Goal: Task Accomplishment & Management: Manage account settings

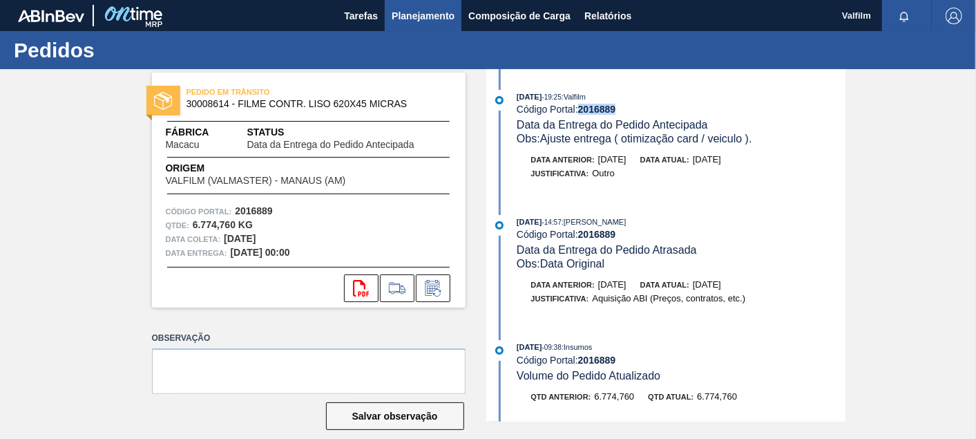
click at [386, 17] on button "Planejamento" at bounding box center [423, 15] width 77 height 31
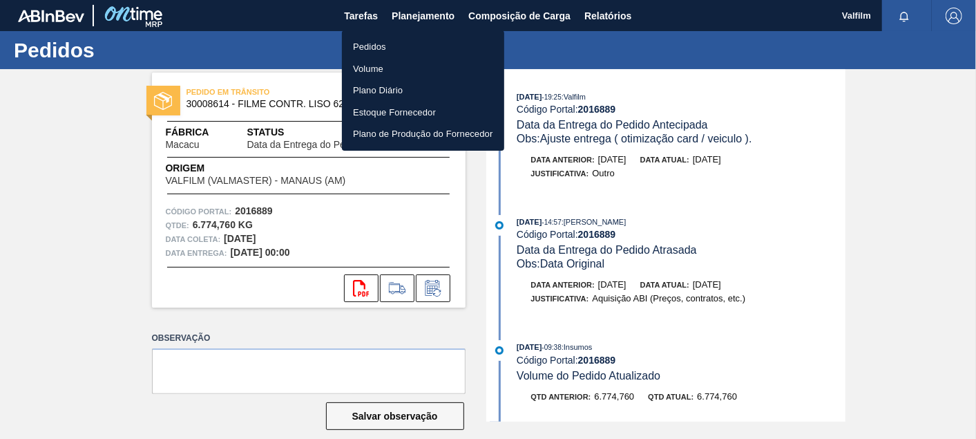
click at [369, 17] on div at bounding box center [488, 219] width 976 height 439
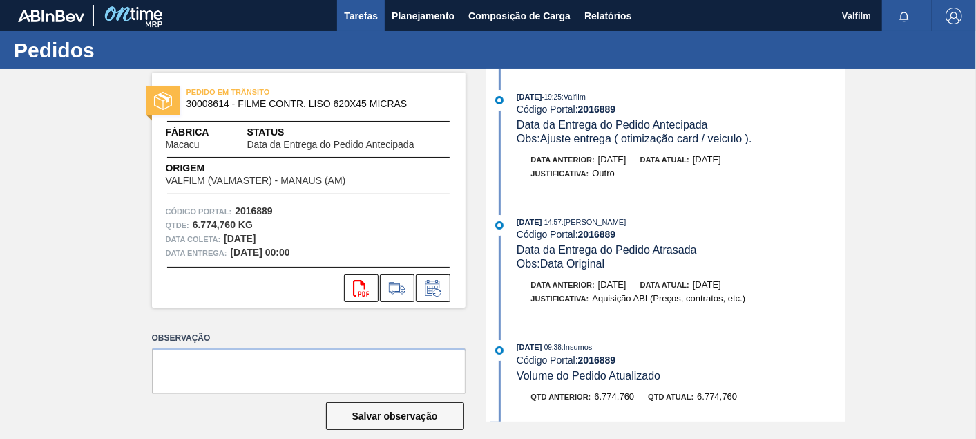
click at [363, 17] on span "Tarefas" at bounding box center [361, 16] width 34 height 17
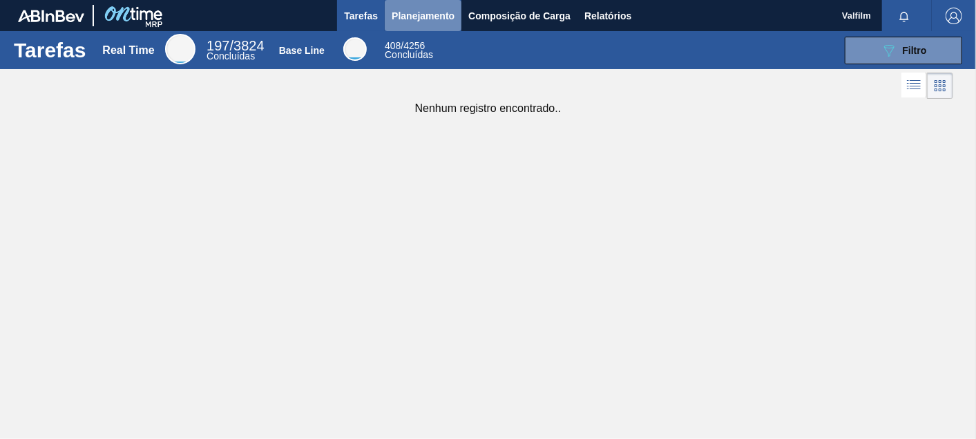
click at [415, 21] on span "Planejamento" at bounding box center [423, 16] width 63 height 17
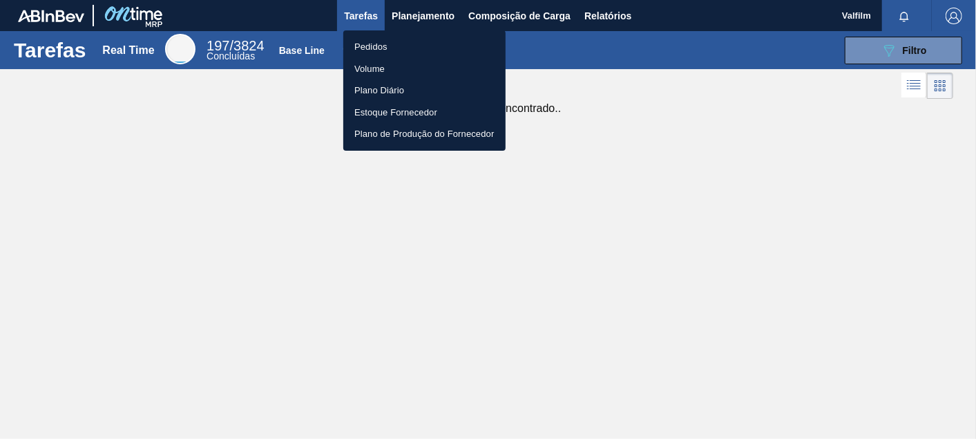
click at [377, 46] on li "Pedidos" at bounding box center [424, 47] width 162 height 22
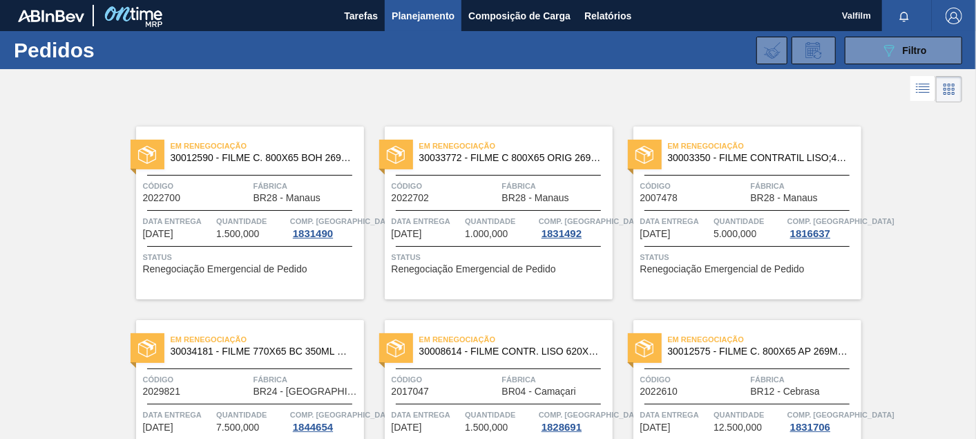
click at [517, 167] on div "Em Renegociação 30033772 - FILME C 800X65 ORIG 269ML C15 NIV24 Código 2022702 F…" at bounding box center [499, 212] width 228 height 173
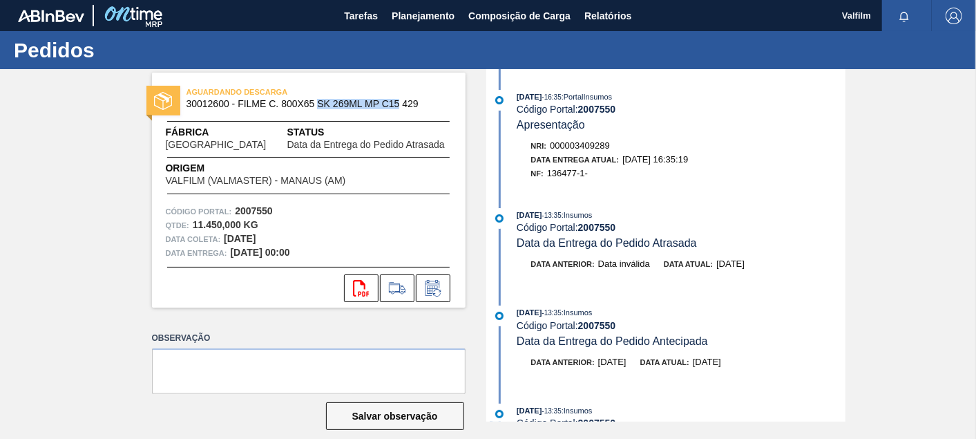
drag, startPoint x: 318, startPoint y: 106, endPoint x: 397, endPoint y: 108, distance: 78.8
click at [397, 108] on span "30012600 - FILME C. 800X65 SK 269ML MP C15 429" at bounding box center [312, 104] width 251 height 10
copy span "SK 269ML MP C15"
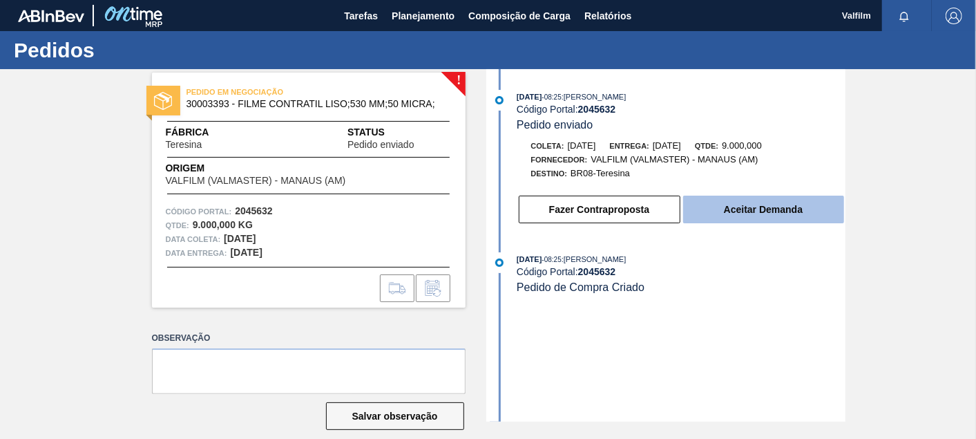
click at [752, 215] on button "Aceitar Demanda" at bounding box center [763, 210] width 161 height 28
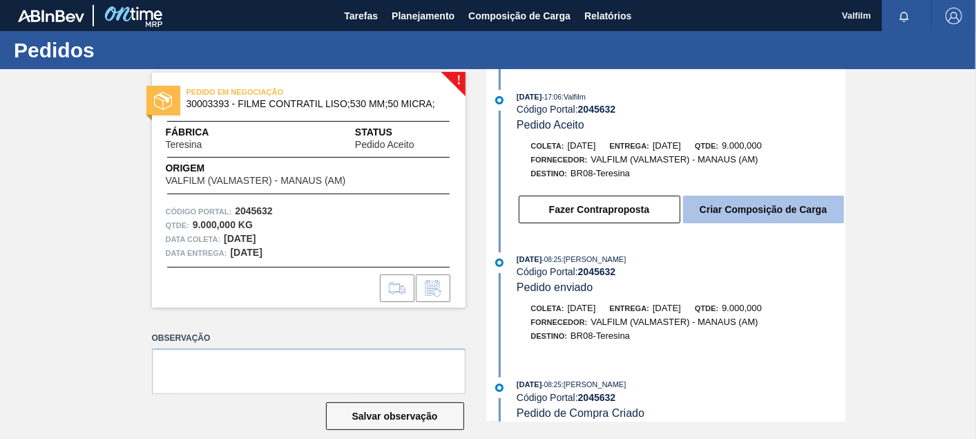
click at [815, 210] on button "Criar Composição de Carga" at bounding box center [763, 210] width 161 height 28
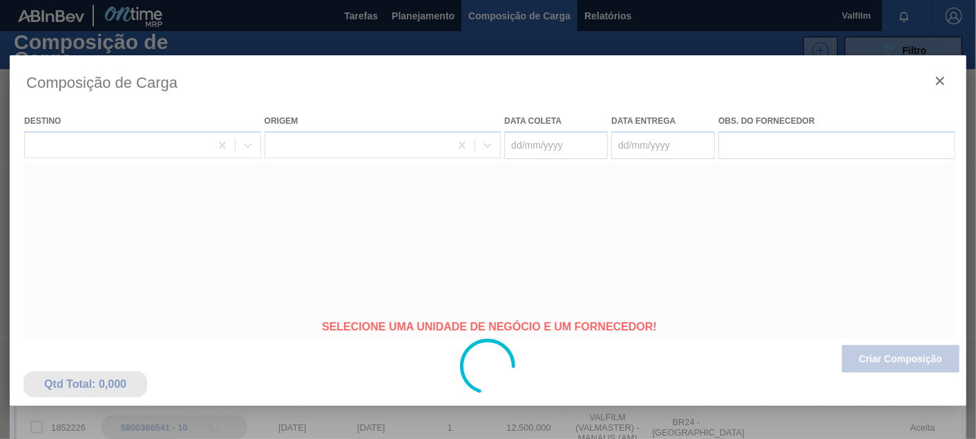
type coleta "[DATE]"
type Entrega "[DATE]"
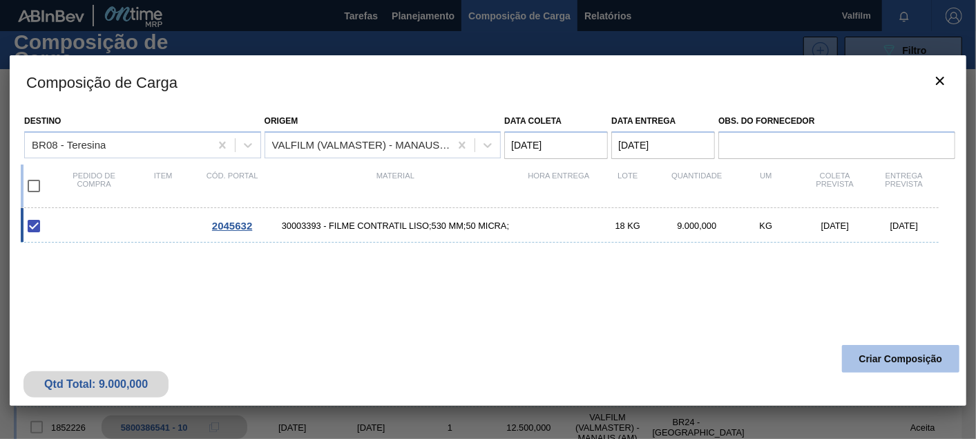
click at [894, 368] on button "Criar Composição" at bounding box center [900, 359] width 117 height 28
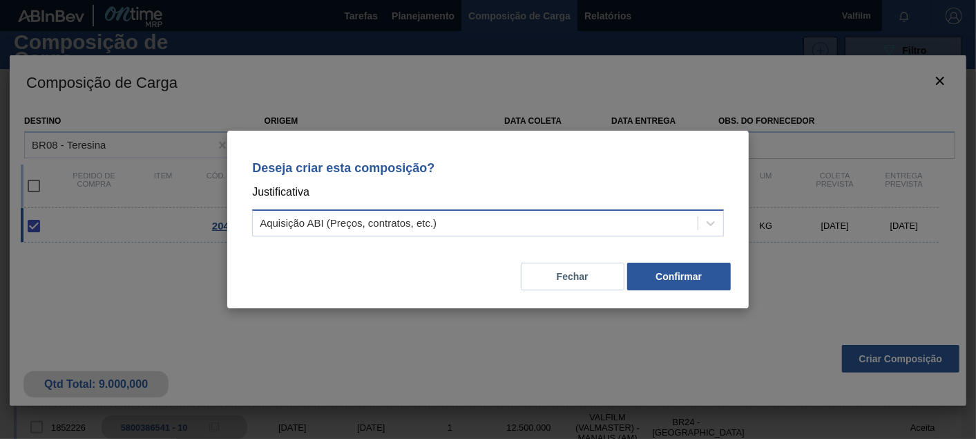
click at [482, 221] on div "Aquisição ABI (Preços, contratos, etc.)" at bounding box center [475, 224] width 445 height 20
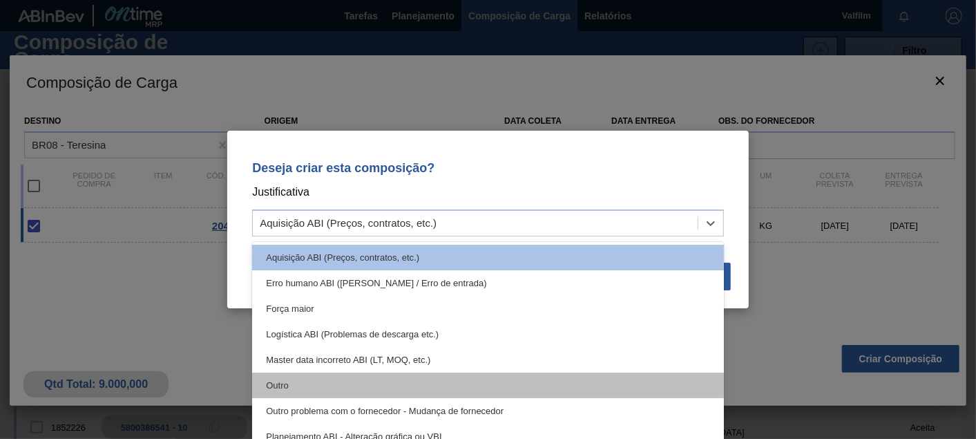
click at [298, 384] on div "Outro" at bounding box center [488, 385] width 472 height 26
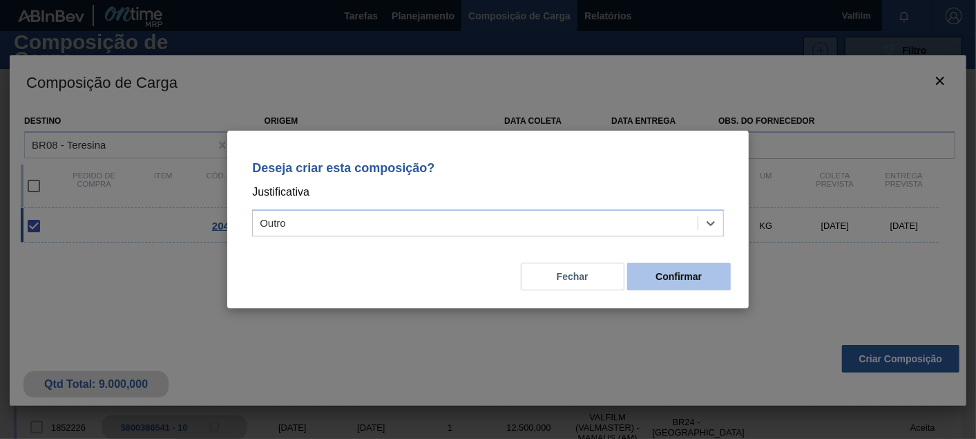
click at [669, 270] on button "Confirmar" at bounding box center [679, 277] width 104 height 28
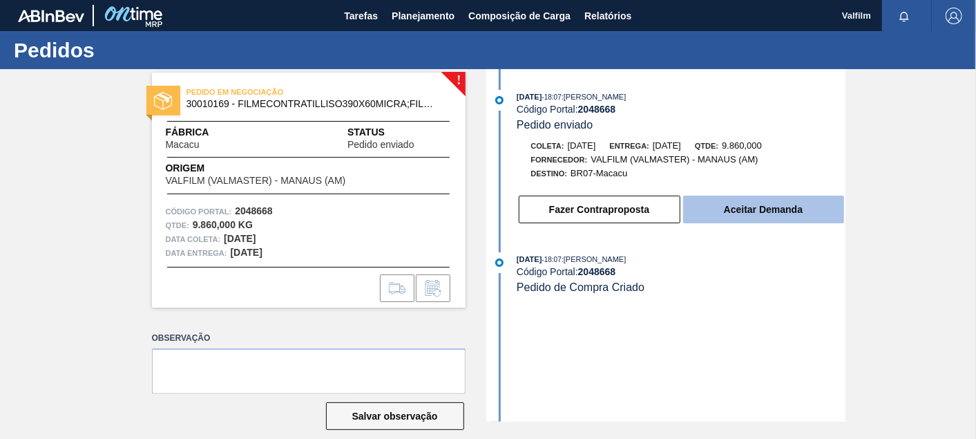
click at [752, 205] on button "Aceitar Demanda" at bounding box center [763, 210] width 161 height 28
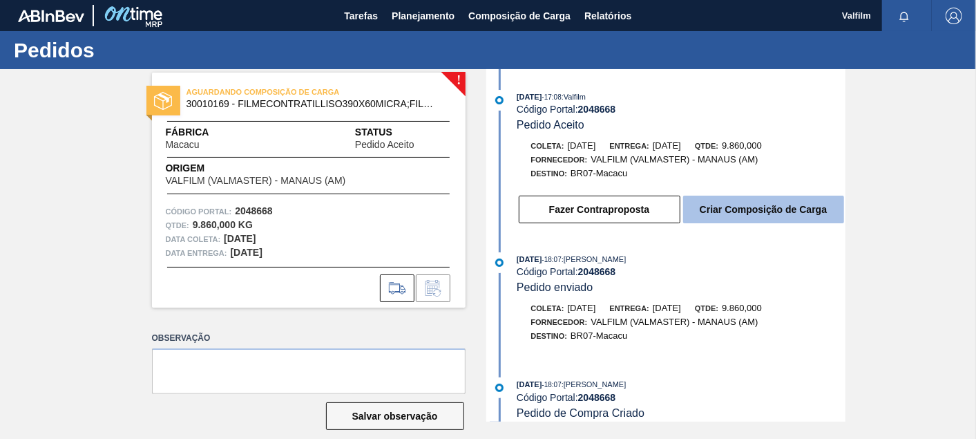
click at [750, 211] on button "Criar Composição de Carga" at bounding box center [763, 210] width 161 height 28
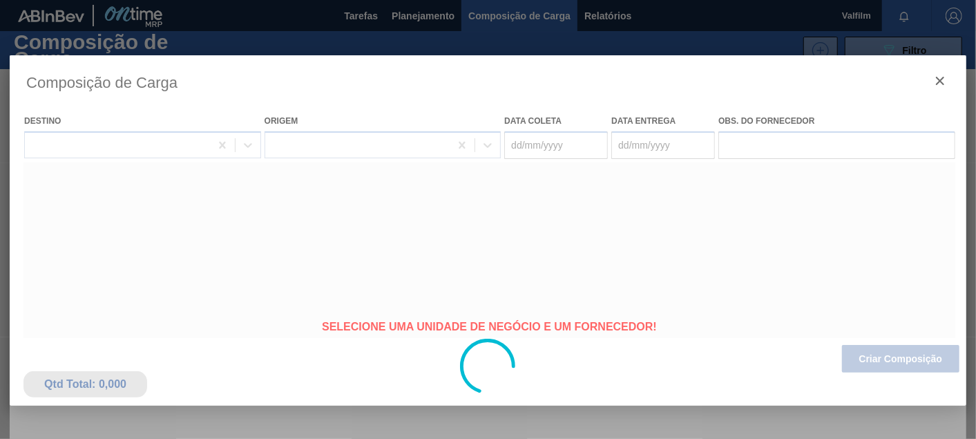
type coleta "05/11/2025"
type Entrega "05/12/2025"
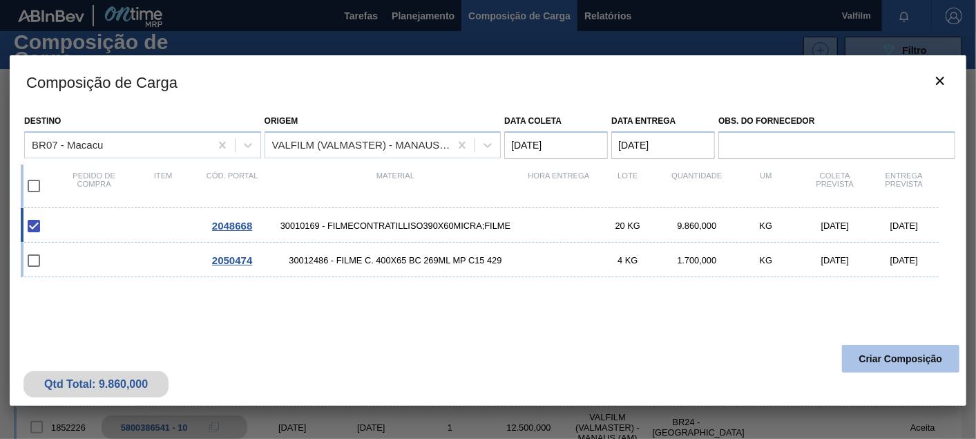
click at [849, 360] on button "Criar Composição" at bounding box center [900, 359] width 117 height 28
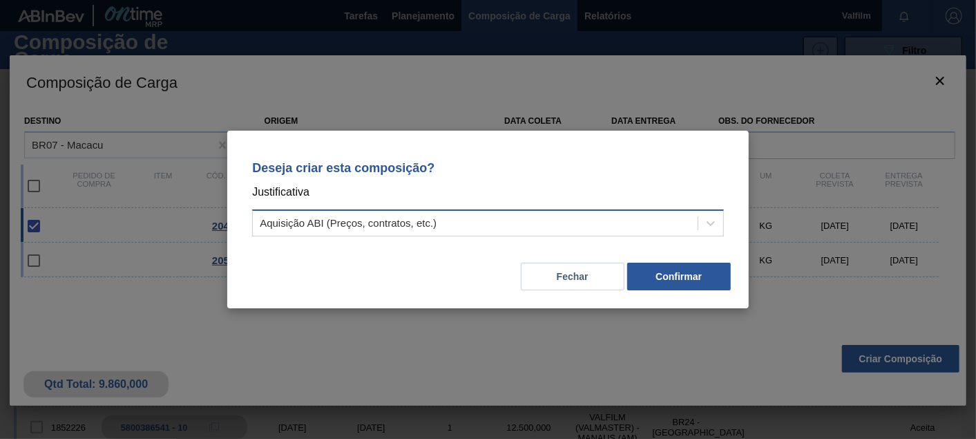
drag, startPoint x: 446, startPoint y: 235, endPoint x: 423, endPoint y: 231, distance: 23.9
click at [446, 233] on div "Aquisição ABI (Preços, contratos, etc.)" at bounding box center [488, 222] width 472 height 27
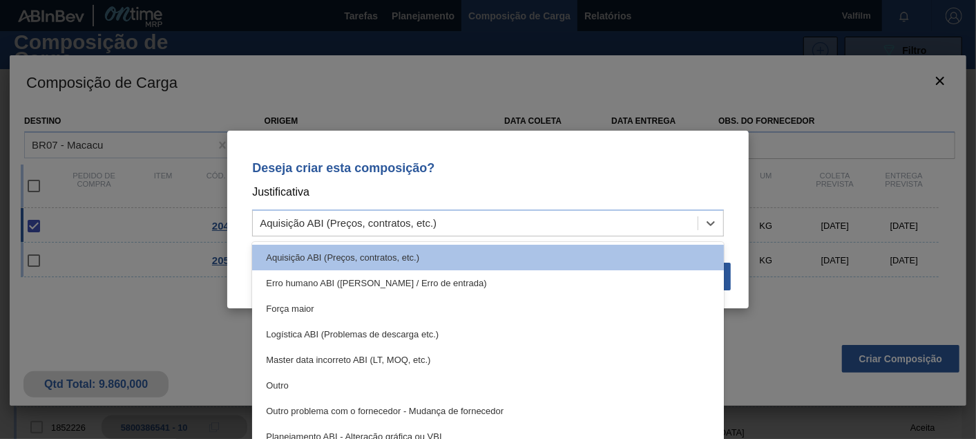
click at [286, 388] on div "Outro" at bounding box center [488, 385] width 472 height 26
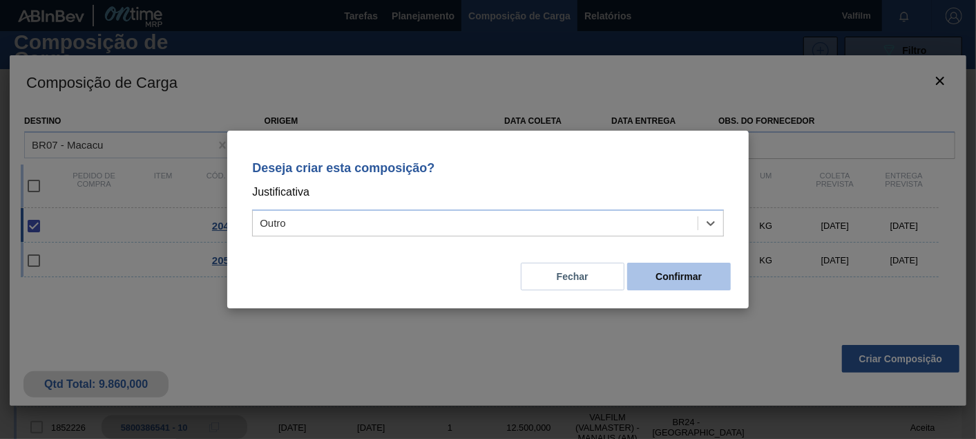
click at [685, 287] on div "Deseja criar esta composição? Justificativa option Outro, selected. Select is f…" at bounding box center [488, 220] width 522 height 178
drag, startPoint x: 685, startPoint y: 287, endPoint x: 693, endPoint y: 276, distance: 13.8
click at [693, 276] on button "Confirmar" at bounding box center [679, 277] width 104 height 28
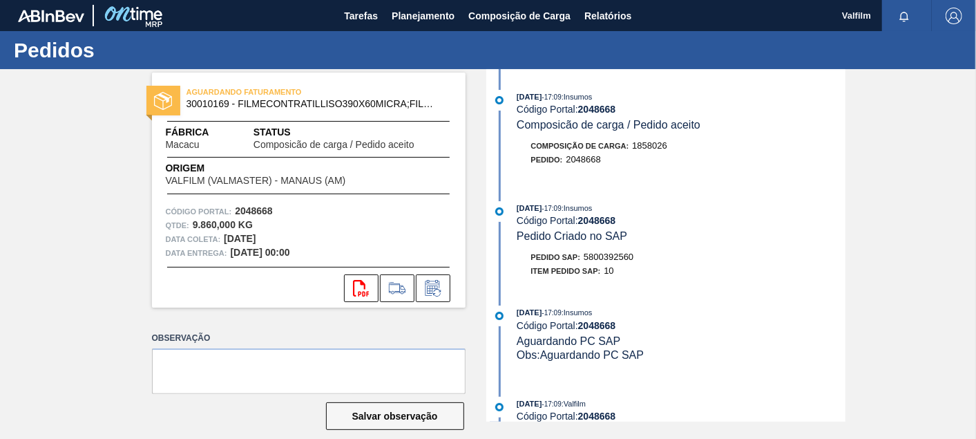
click at [629, 258] on span "5800392560" at bounding box center [609, 257] width 50 height 10
copy span "5800392560"
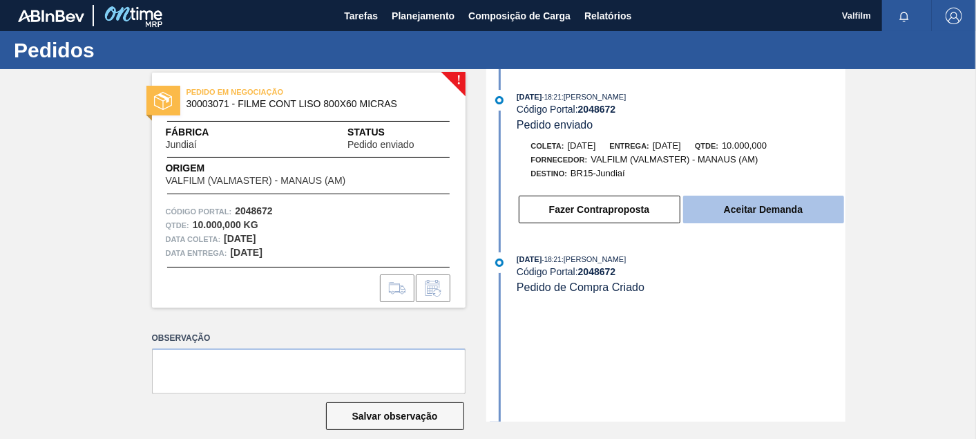
click at [764, 219] on button "Aceitar Demanda" at bounding box center [763, 210] width 161 height 28
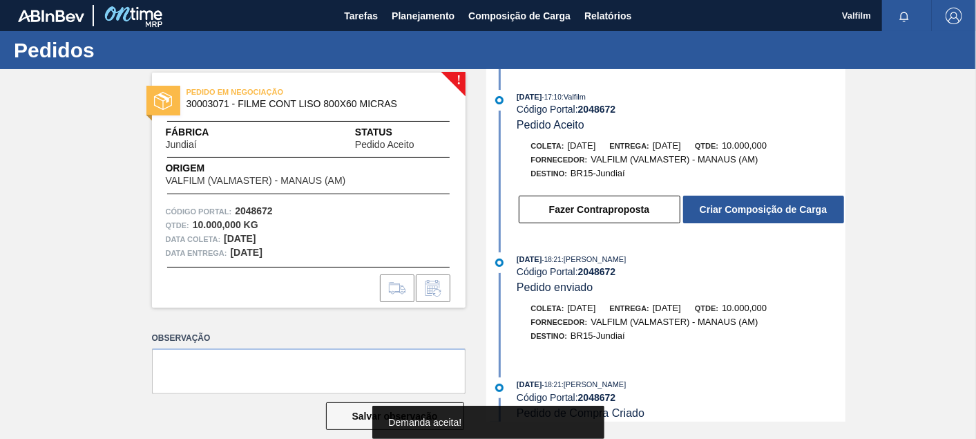
click at [764, 219] on button "Criar Composição de Carga" at bounding box center [763, 210] width 161 height 28
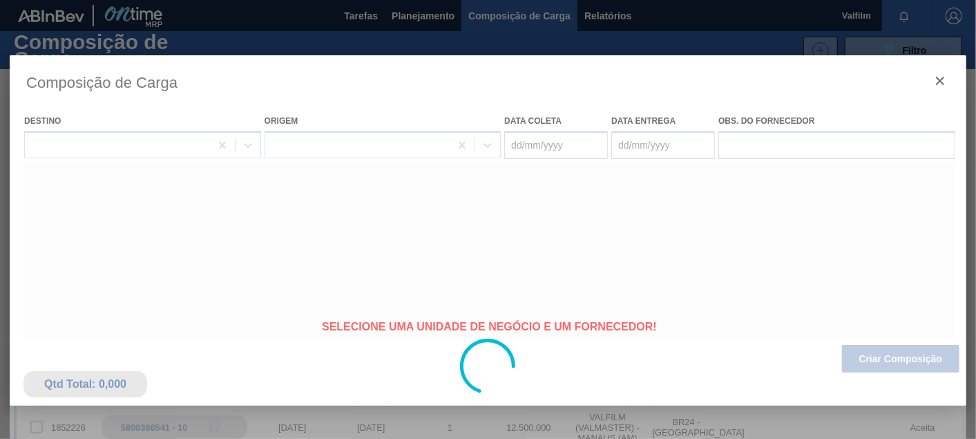
type coleta "12/11/2025"
type Entrega "12/12/2025"
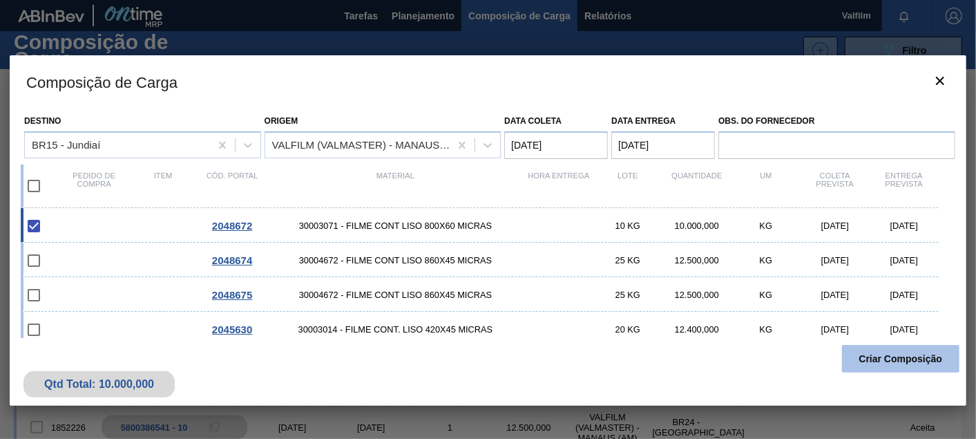
click at [875, 345] on button "Criar Composição" at bounding box center [900, 359] width 117 height 28
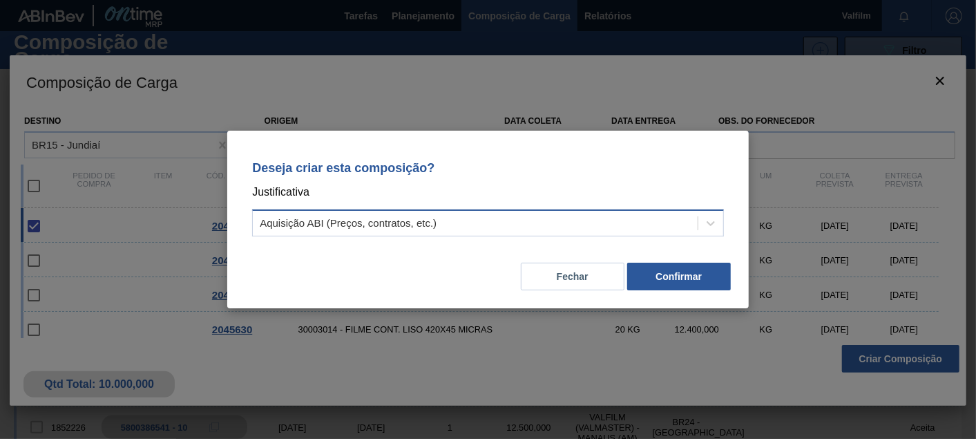
drag, startPoint x: 598, startPoint y: 221, endPoint x: 581, endPoint y: 223, distance: 16.7
click at [598, 221] on div "Aquisição ABI (Preços, contratos, etc.)" at bounding box center [475, 224] width 445 height 20
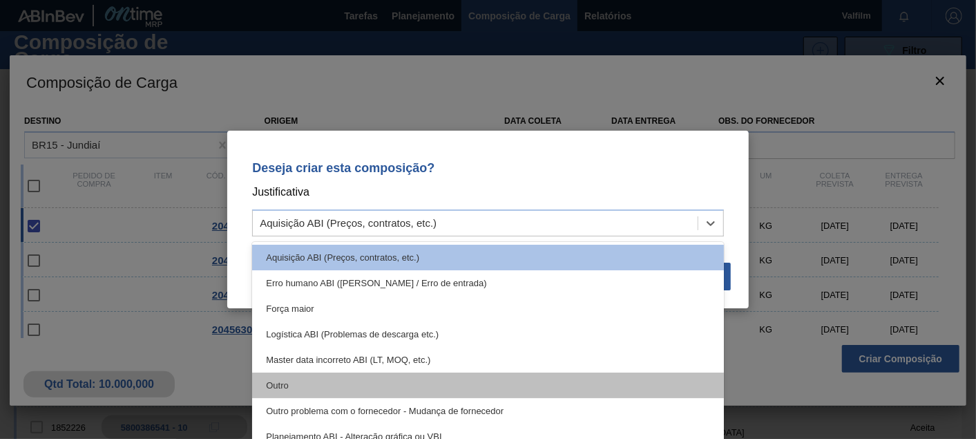
click at [275, 393] on div "Outro" at bounding box center [488, 385] width 472 height 26
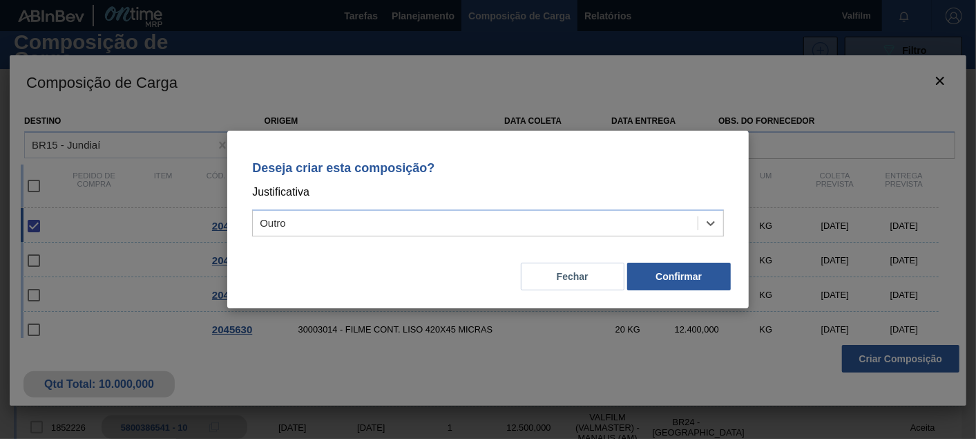
click at [673, 261] on div "Fechar Confirmar" at bounding box center [488, 268] width 489 height 47
click at [662, 282] on button "Confirmar" at bounding box center [679, 277] width 104 height 28
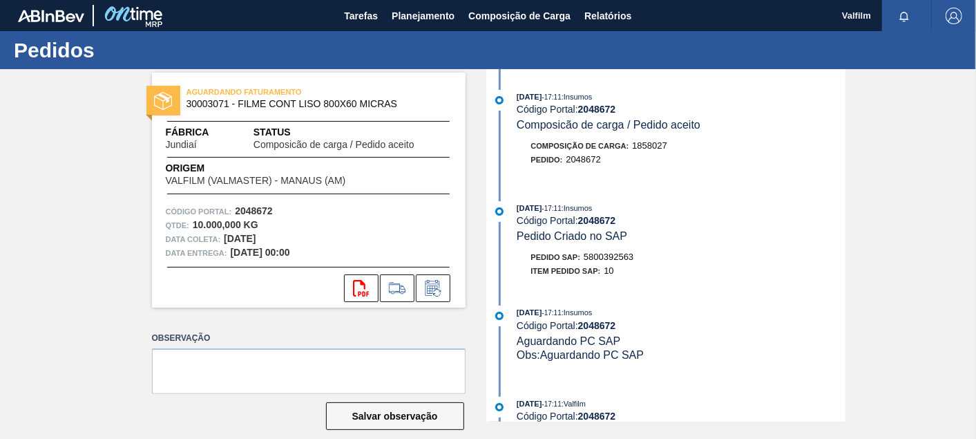
click at [620, 262] on span "5800392563" at bounding box center [609, 257] width 50 height 10
copy span "5800392563"
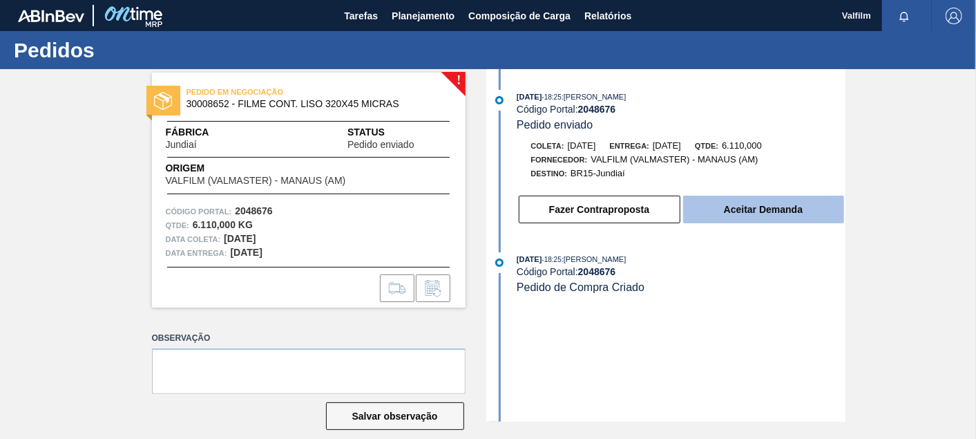
click at [803, 213] on button "Aceitar Demanda" at bounding box center [763, 210] width 161 height 28
click at [828, 218] on button "Aceitar Demanda" at bounding box center [763, 210] width 161 height 28
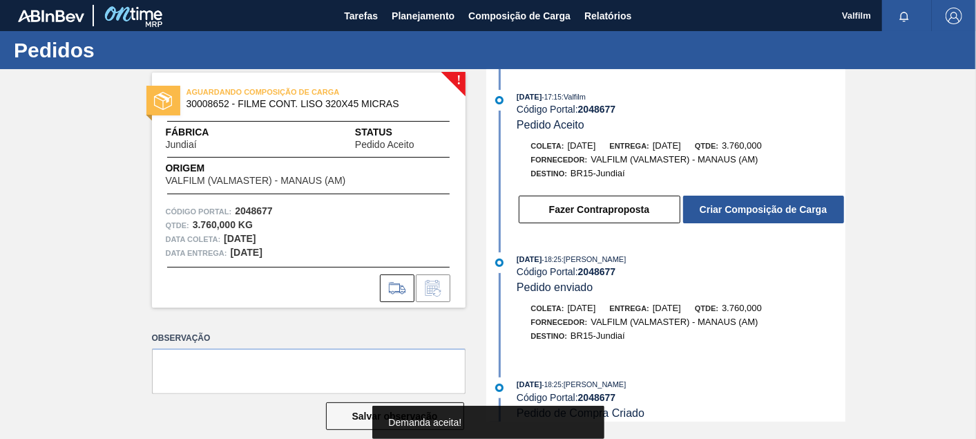
click at [760, 231] on div "09/10/2025 - 17:15 : Valfilm Código Portal: 2048677 Pedido Aceito Coleta: 14/11…" at bounding box center [668, 161] width 356 height 142
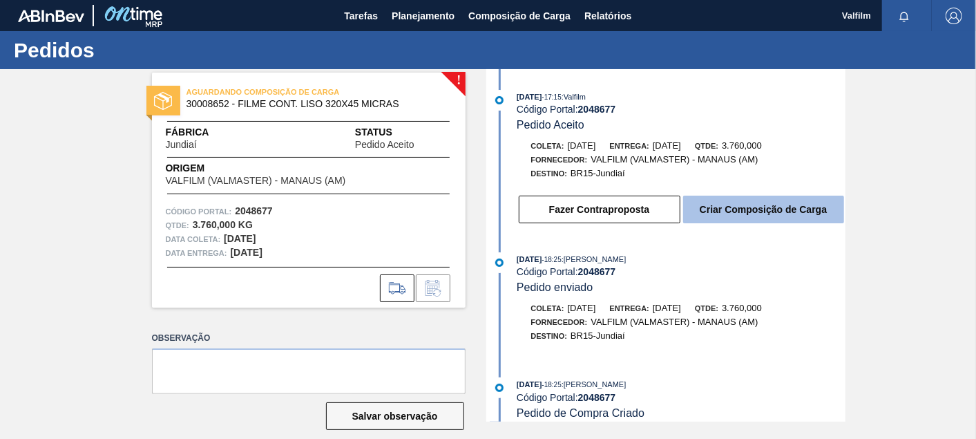
click at [764, 218] on button "Criar Composição de Carga" at bounding box center [763, 210] width 161 height 28
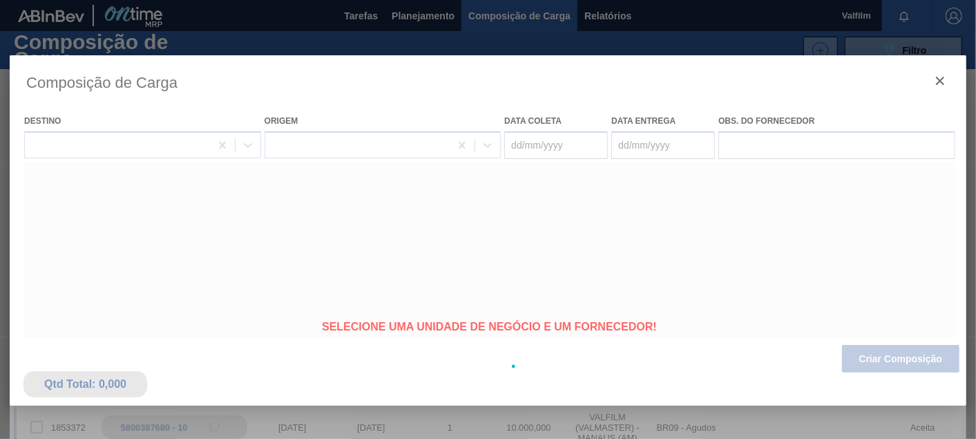
type coleta "[DATE]"
type Entrega "14/12/2025"
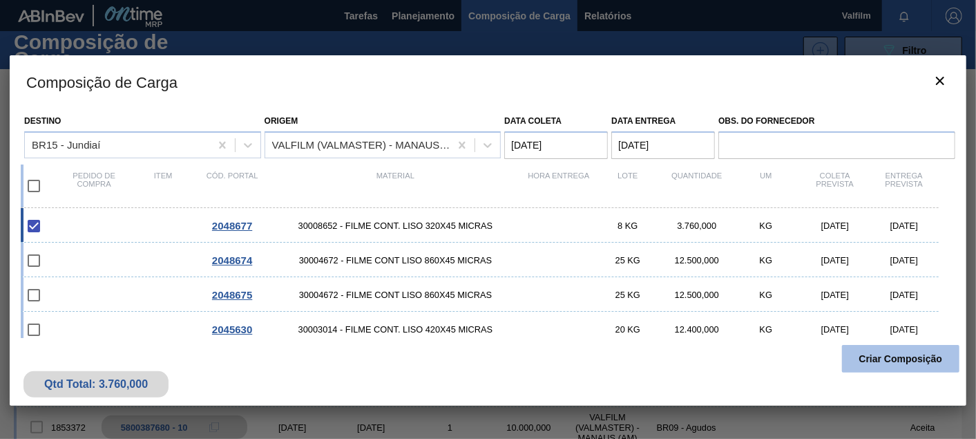
click at [909, 352] on button "Criar Composição" at bounding box center [900, 359] width 117 height 28
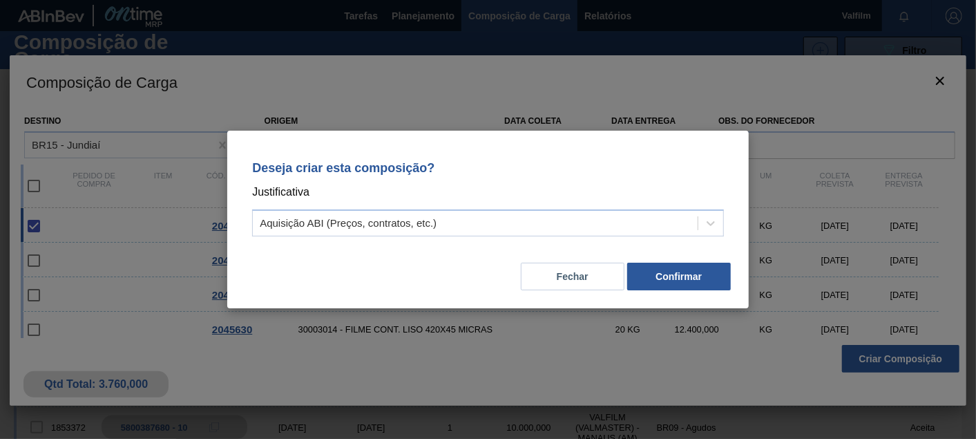
drag, startPoint x: 298, startPoint y: 196, endPoint x: 305, endPoint y: 198, distance: 7.2
click at [297, 198] on p "Justificativa" at bounding box center [488, 192] width 472 height 18
click at [319, 227] on div "Aquisição ABI (Preços, contratos, etc.)" at bounding box center [348, 224] width 177 height 12
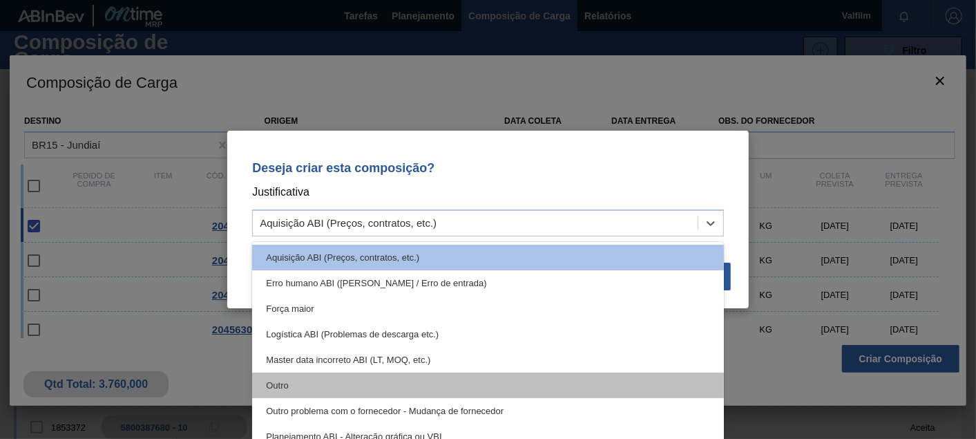
click at [290, 382] on div "Outro" at bounding box center [488, 385] width 472 height 26
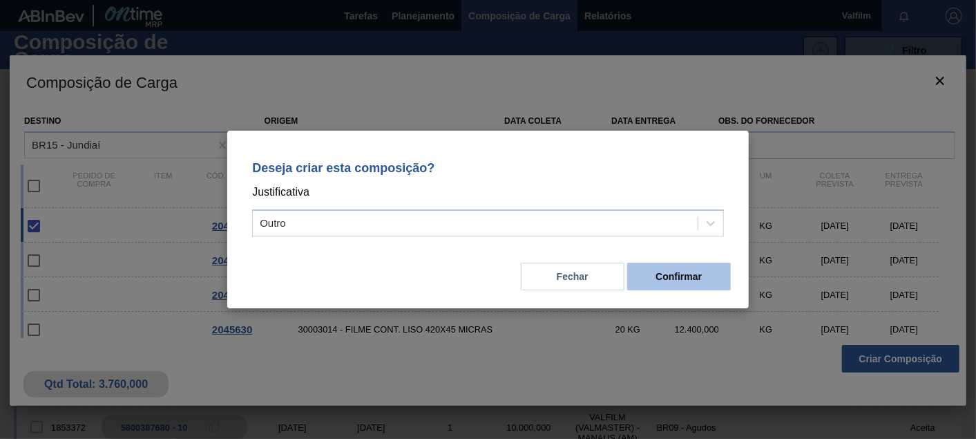
click at [670, 275] on button "Confirmar" at bounding box center [679, 277] width 104 height 28
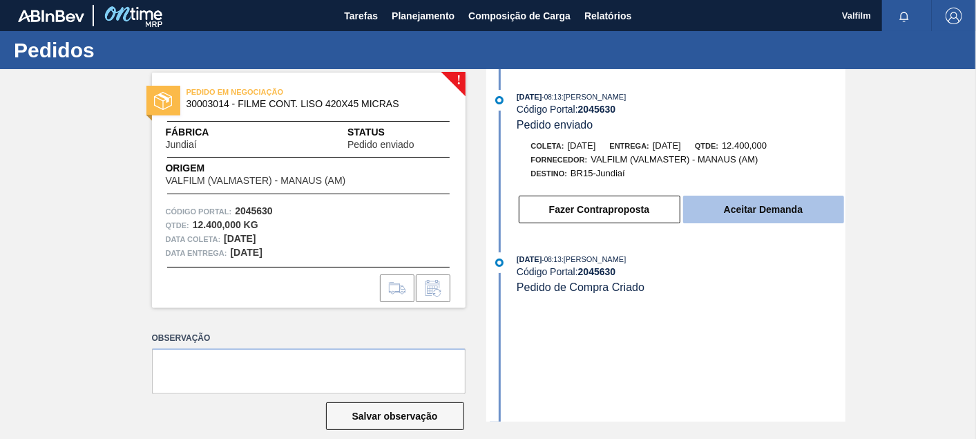
click at [751, 217] on button "Aceitar Demanda" at bounding box center [763, 210] width 161 height 28
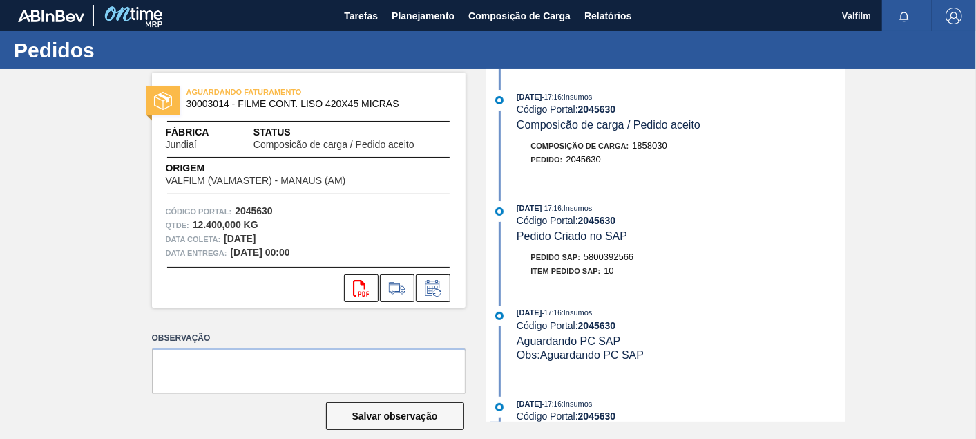
click at [610, 262] on span "5800392566" at bounding box center [609, 257] width 50 height 10
copy span "5800392566"
click at [444, 284] on button at bounding box center [433, 288] width 35 height 28
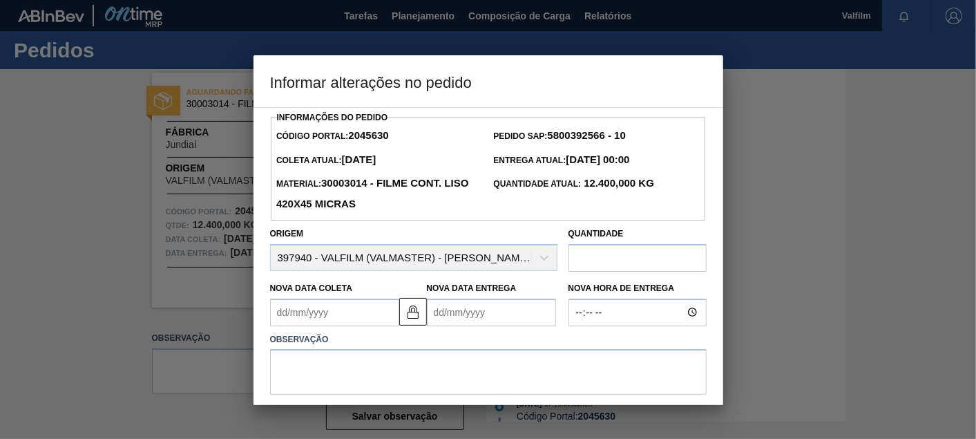
drag, startPoint x: 410, startPoint y: 317, endPoint x: 328, endPoint y: 310, distance: 83.2
click at [410, 317] on img at bounding box center [413, 311] width 17 height 17
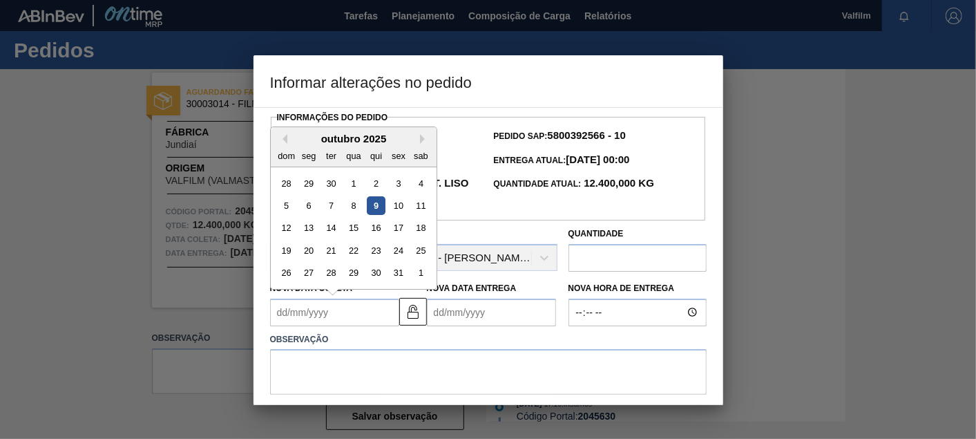
click at [328, 310] on Coleta2045630 "Nova Data Coleta" at bounding box center [334, 313] width 129 height 28
click at [424, 138] on button "Next Month" at bounding box center [425, 139] width 10 height 10
click at [395, 229] on div "14" at bounding box center [398, 227] width 19 height 19
type Coleta2045630 "[DATE]"
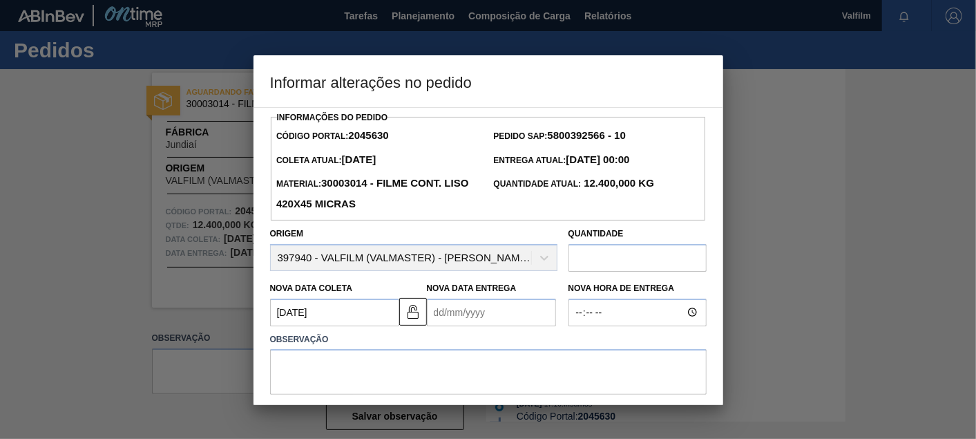
click at [499, 319] on Entrega2045630 "Nova Data Entrega" at bounding box center [491, 313] width 129 height 28
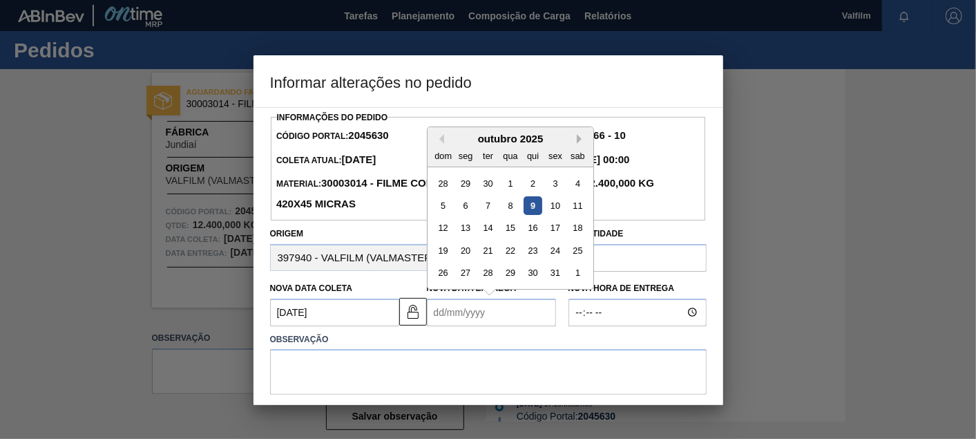
click at [582, 135] on button "Next Month" at bounding box center [582, 139] width 10 height 10
click at [461, 228] on div "15" at bounding box center [465, 227] width 19 height 19
type Entrega2045630 "[DATE]"
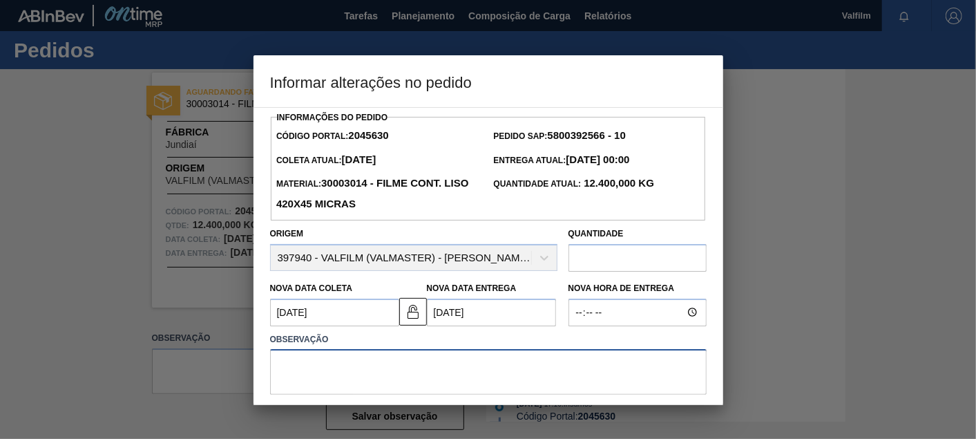
click at [471, 357] on textarea at bounding box center [488, 372] width 437 height 46
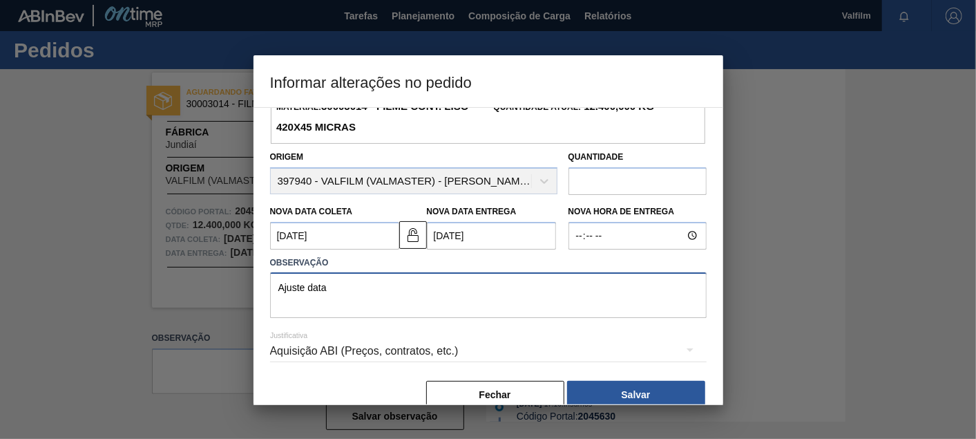
scroll to position [100, 0]
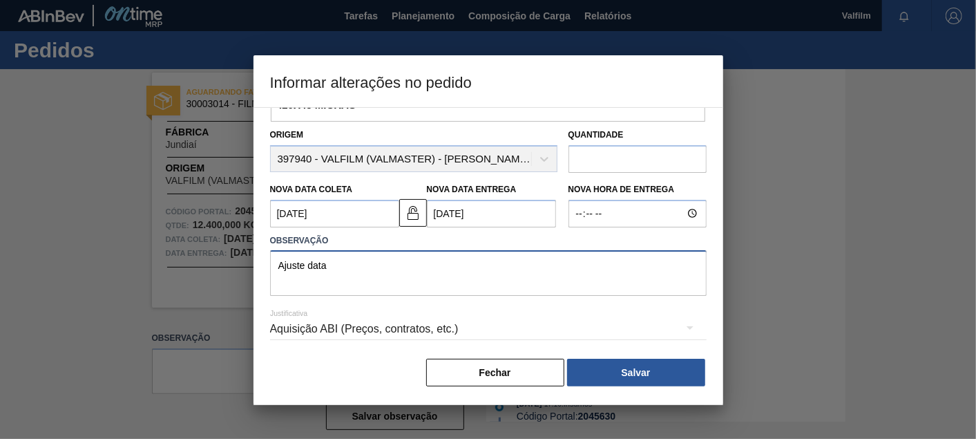
type textarea "Ajuste data"
click at [356, 318] on div "Aquisição ABI (Preços, contratos, etc.)" at bounding box center [488, 329] width 437 height 39
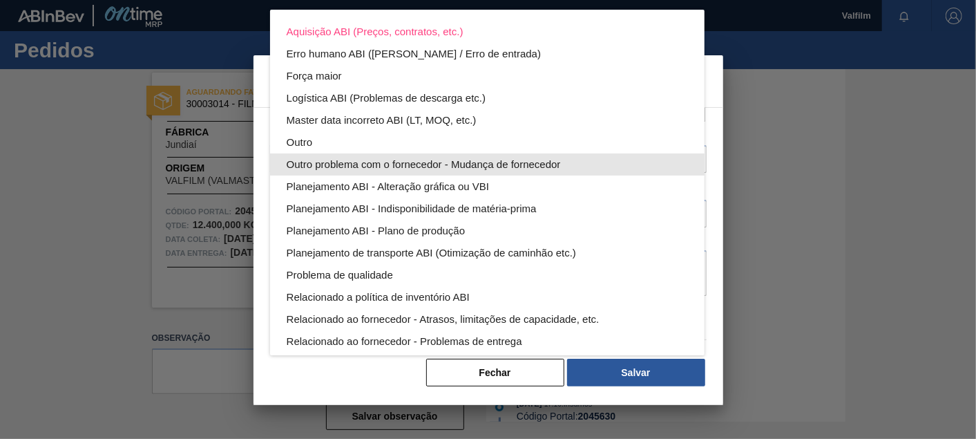
click at [305, 138] on div "Outro" at bounding box center [487, 142] width 401 height 22
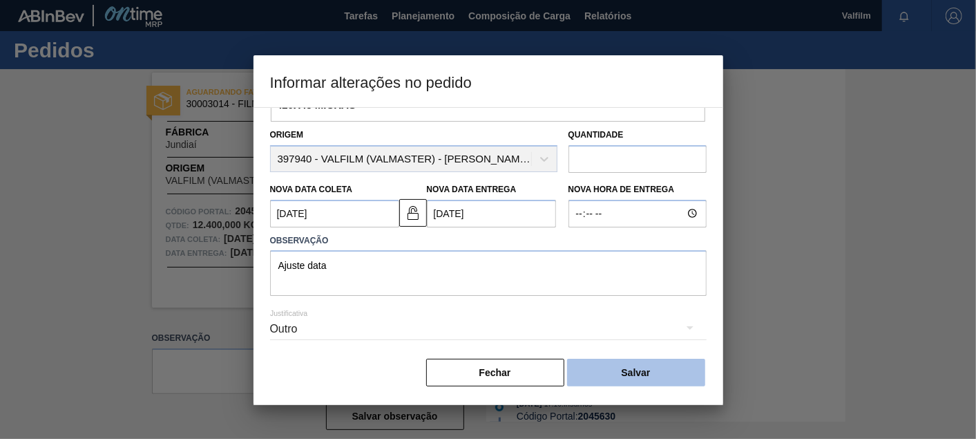
click at [644, 369] on button "Salvar" at bounding box center [636, 373] width 138 height 28
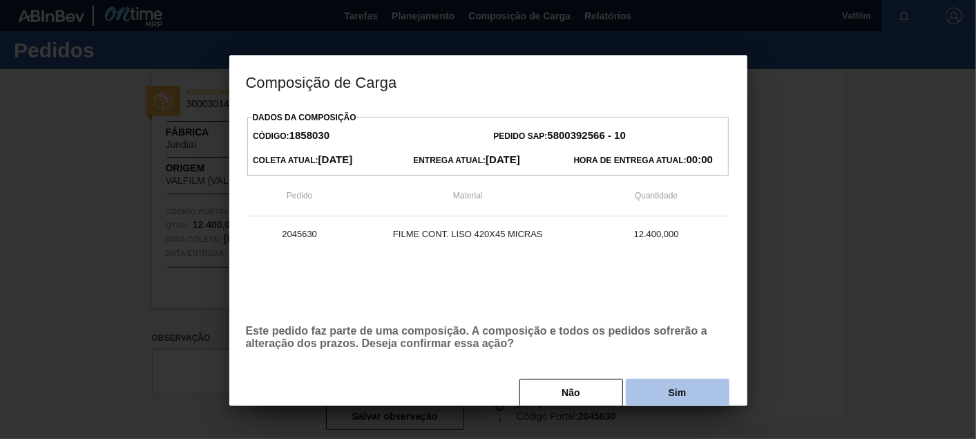
click at [663, 390] on button "Sim" at bounding box center [678, 393] width 104 height 28
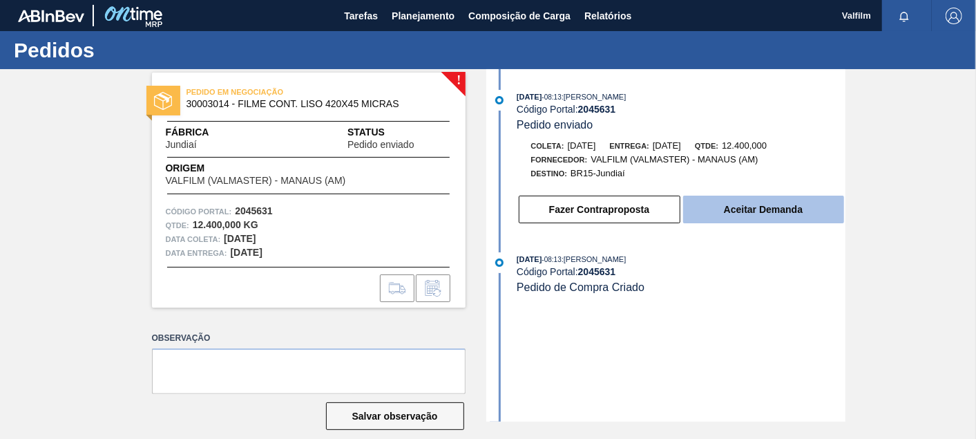
click at [775, 223] on button "Aceitar Demanda" at bounding box center [763, 210] width 161 height 28
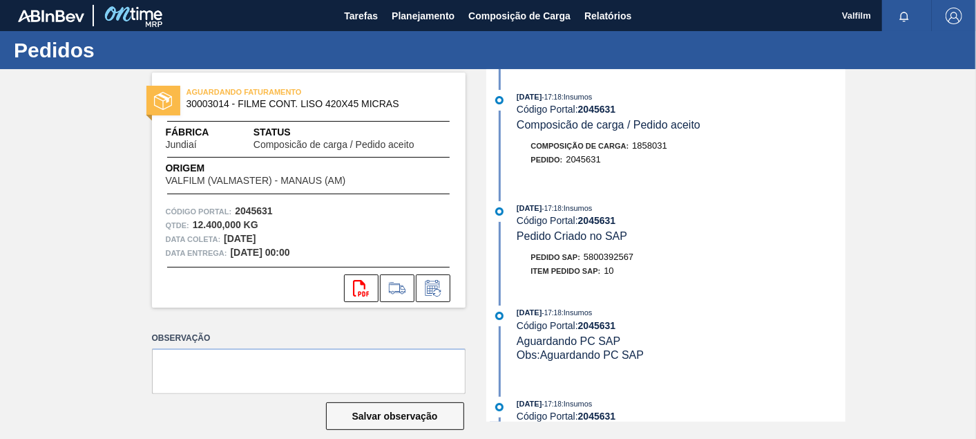
click at [623, 261] on span "5800392567" at bounding box center [609, 257] width 50 height 10
copy span "5800392567"
click at [437, 287] on icon at bounding box center [433, 288] width 22 height 17
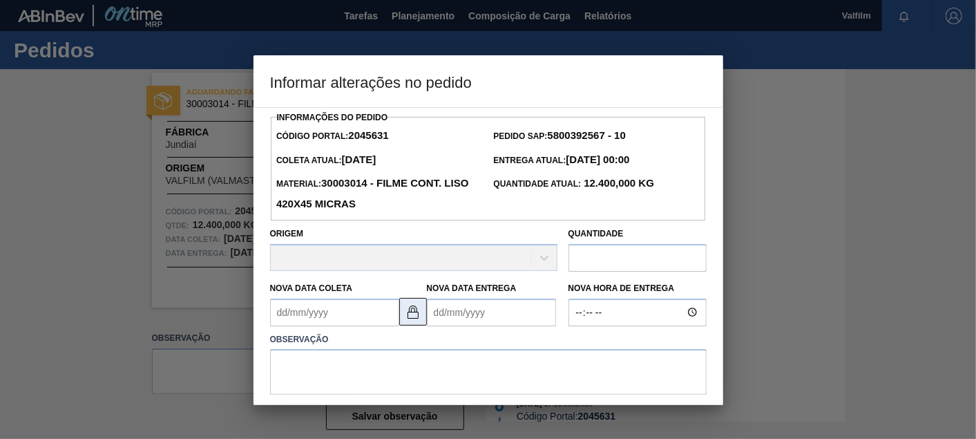
click at [400, 317] on button at bounding box center [413, 312] width 28 height 28
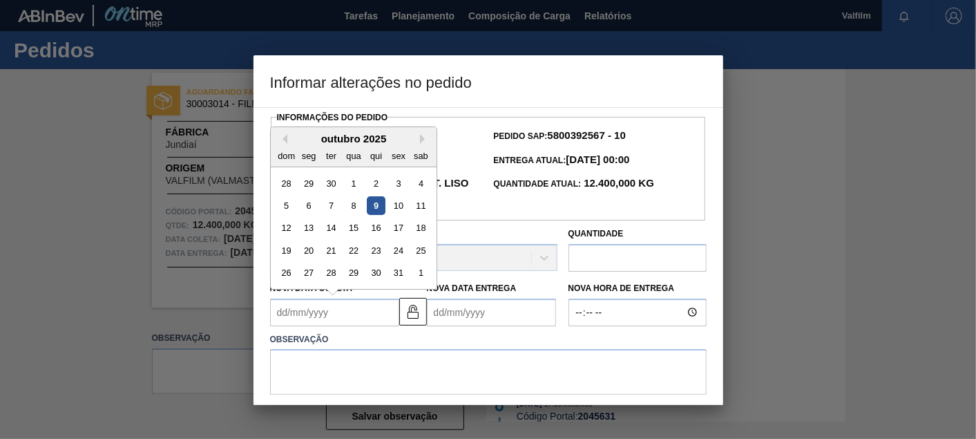
click at [338, 312] on Coleta2045631 "Nova Data Coleta" at bounding box center [334, 313] width 129 height 28
click at [419, 142] on div "Previous Month Next Month outubro 2025 dom seg ter qua qui sex sab 28 29 30 1 2…" at bounding box center [353, 207] width 167 height 163
click at [421, 140] on button "Next Month" at bounding box center [425, 139] width 10 height 10
drag, startPoint x: 401, startPoint y: 231, endPoint x: 466, endPoint y: 280, distance: 81.4
click at [404, 234] on div "14" at bounding box center [398, 227] width 19 height 19
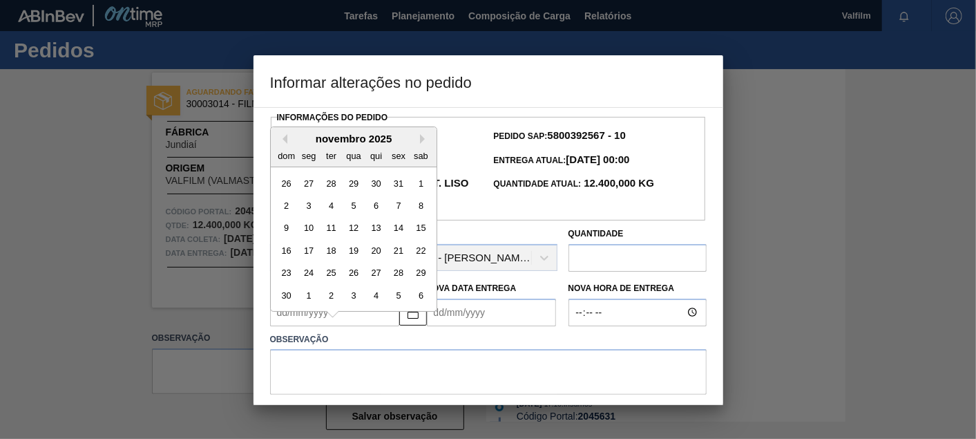
type Coleta2045631 "[DATE]"
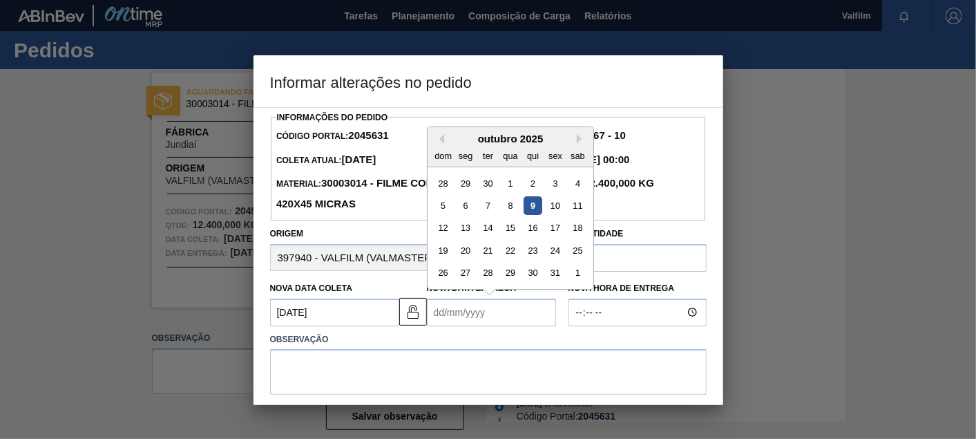
click at [496, 312] on Entrega2045631 "Nova Data Entrega" at bounding box center [491, 313] width 129 height 28
click at [581, 138] on button "Next Month" at bounding box center [582, 139] width 10 height 10
click at [582, 138] on button "Next Month" at bounding box center [582, 139] width 10 height 10
click at [468, 227] on div "15" at bounding box center [465, 227] width 19 height 19
type Entrega2045631 "15/12/2025"
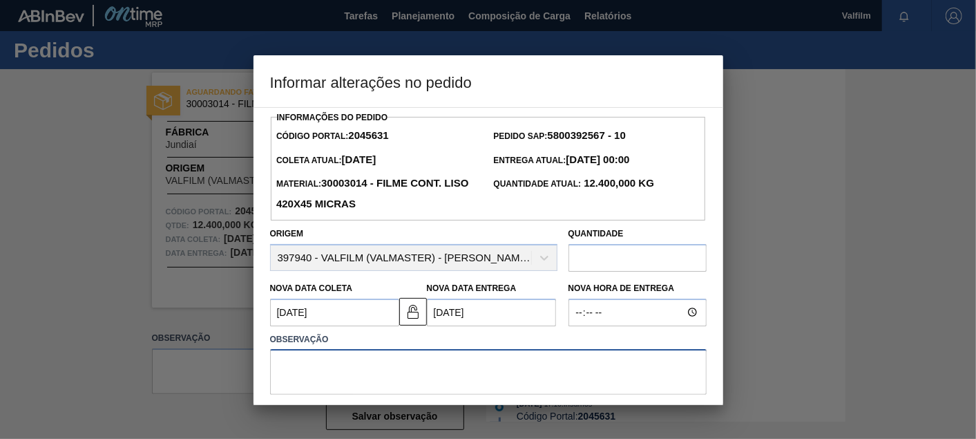
click at [490, 379] on textarea at bounding box center [488, 372] width 437 height 46
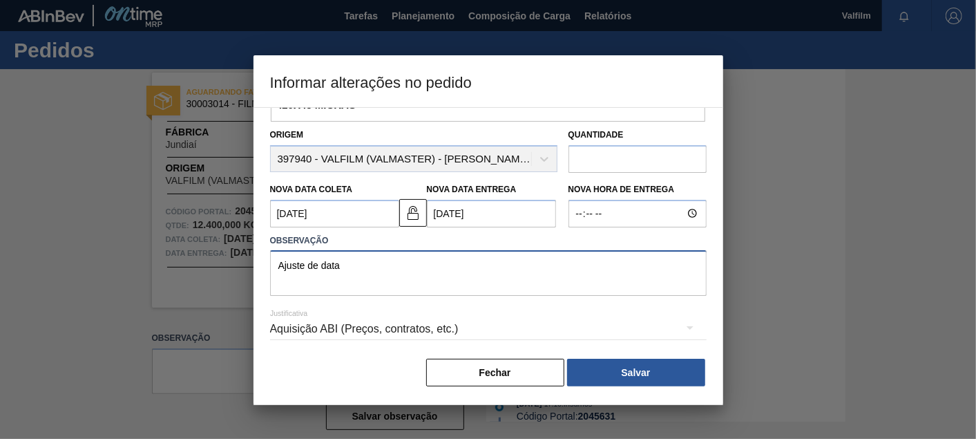
type textarea "Ajuste de data"
click at [401, 323] on div "Aquisição ABI (Preços, contratos, etc.)" at bounding box center [488, 329] width 437 height 39
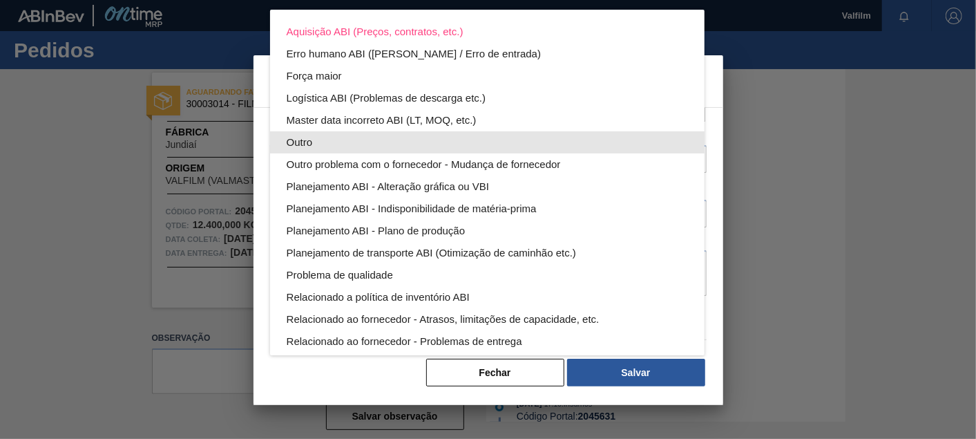
click at [316, 140] on div "Outro" at bounding box center [487, 142] width 401 height 22
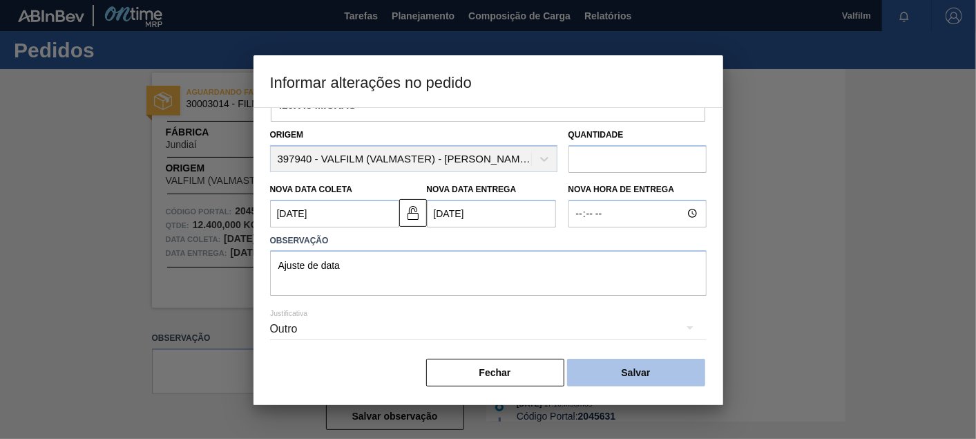
click at [641, 377] on button "Salvar" at bounding box center [636, 373] width 138 height 28
click at [638, 363] on button "Salvar" at bounding box center [636, 373] width 138 height 28
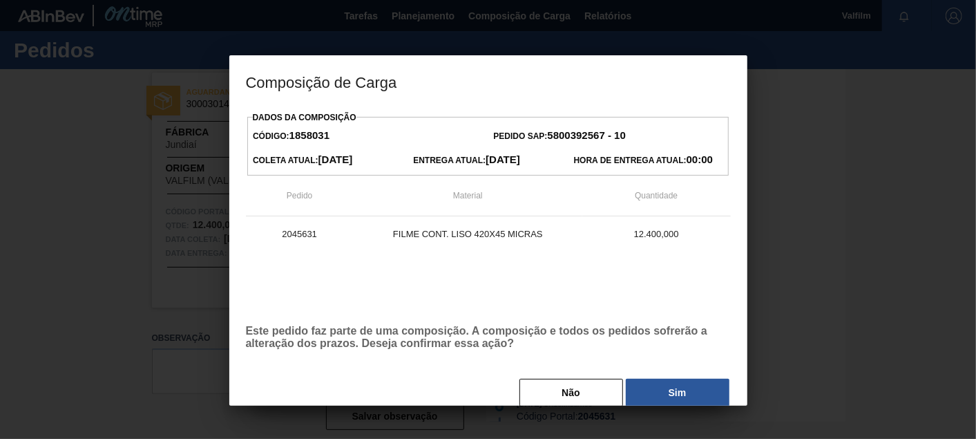
drag, startPoint x: 644, startPoint y: 390, endPoint x: 953, endPoint y: 319, distance: 316.8
click at [645, 390] on button "Sim" at bounding box center [678, 393] width 104 height 28
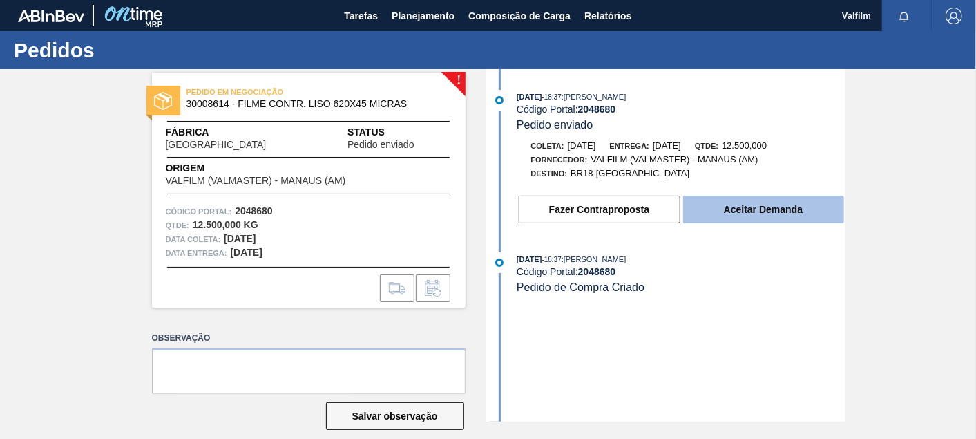
click at [773, 215] on button "Aceitar Demanda" at bounding box center [763, 210] width 161 height 28
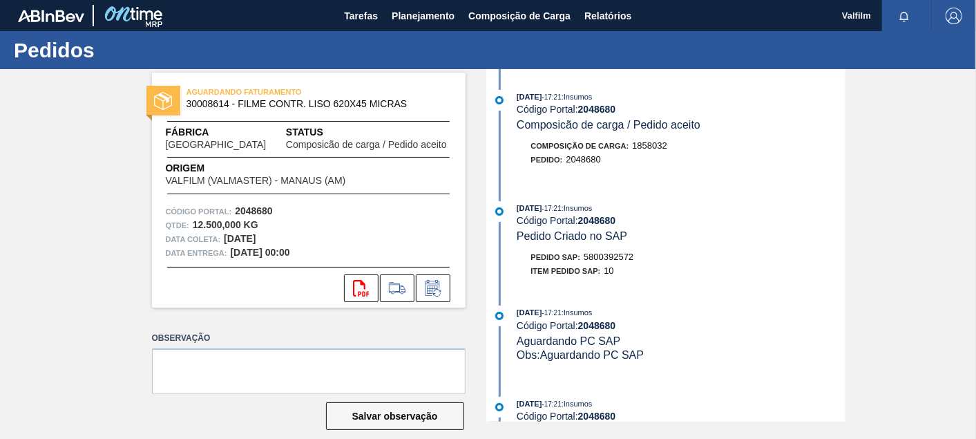
click at [616, 262] on span "5800392572" at bounding box center [609, 257] width 50 height 10
copy span "5800392572"
click at [442, 285] on icon at bounding box center [433, 288] width 22 height 17
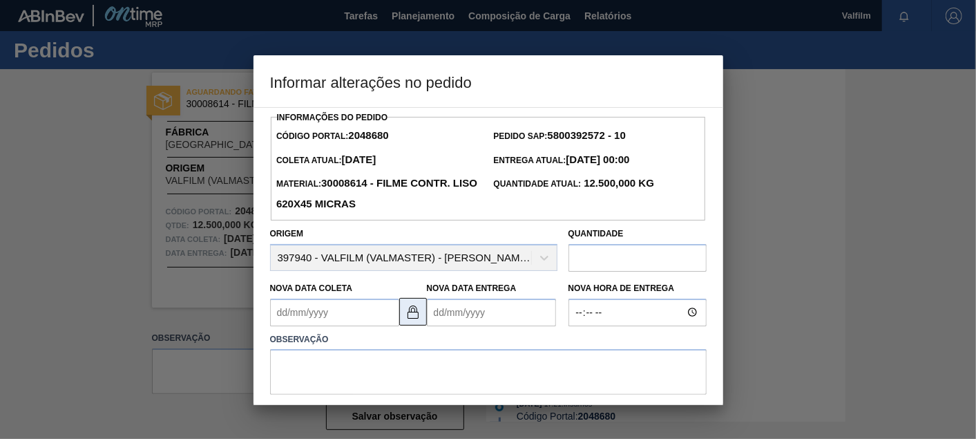
drag, startPoint x: 406, startPoint y: 312, endPoint x: 375, endPoint y: 312, distance: 31.8
click at [405, 312] on img at bounding box center [413, 311] width 17 height 17
click at [328, 313] on Coleta2048680 "Nova Data Coleta" at bounding box center [334, 313] width 129 height 28
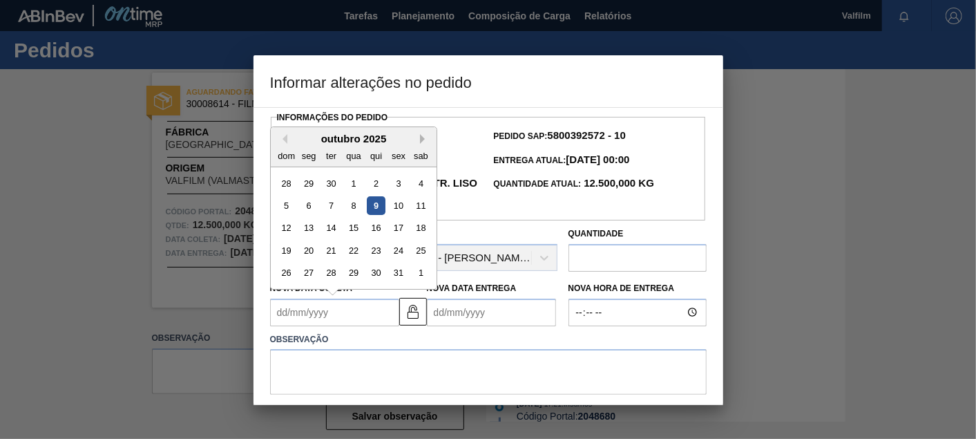
click at [424, 137] on button "Next Month" at bounding box center [425, 139] width 10 height 10
click at [402, 231] on div "14" at bounding box center [398, 227] width 19 height 19
type Coleta2048680 "14/11/2025"
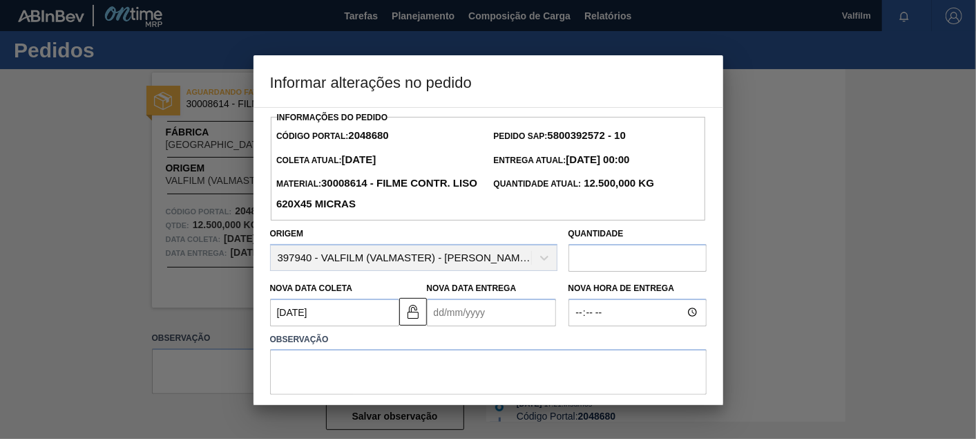
click at [521, 318] on Entrega2048680 "Nova Data Entrega" at bounding box center [491, 313] width 129 height 28
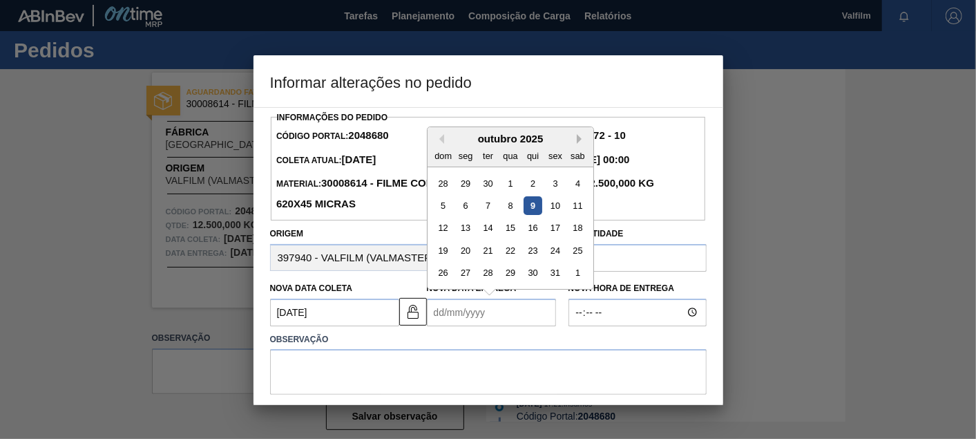
click at [584, 133] on div "outubro 2025" at bounding box center [511, 139] width 166 height 12
click at [582, 135] on button "Next Month" at bounding box center [582, 139] width 10 height 10
drag, startPoint x: 524, startPoint y: 209, endPoint x: 507, endPoint y: 392, distance: 184.6
click at [525, 209] on div "11" at bounding box center [532, 205] width 19 height 19
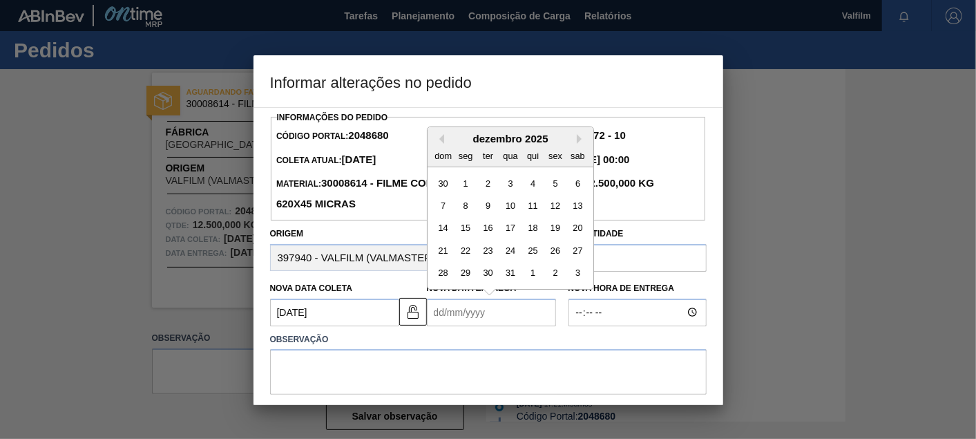
type Entrega2048680 "11/12/2025"
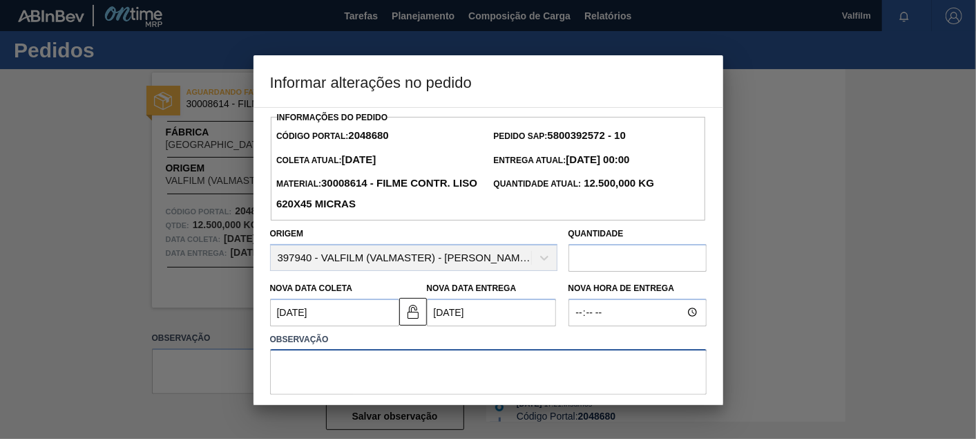
click at [493, 360] on textarea at bounding box center [488, 372] width 437 height 46
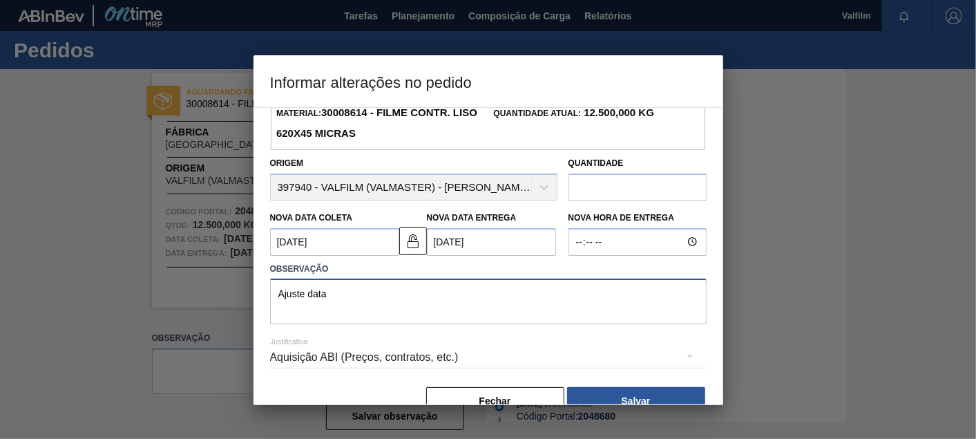
scroll to position [100, 0]
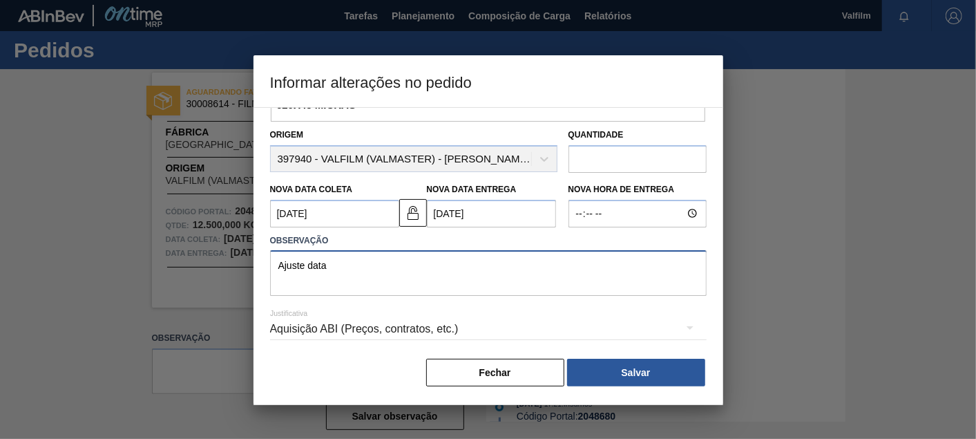
type textarea "Ajuste data"
click at [328, 325] on div "Aquisição ABI (Preços, contratos, etc.)" at bounding box center [488, 329] width 437 height 39
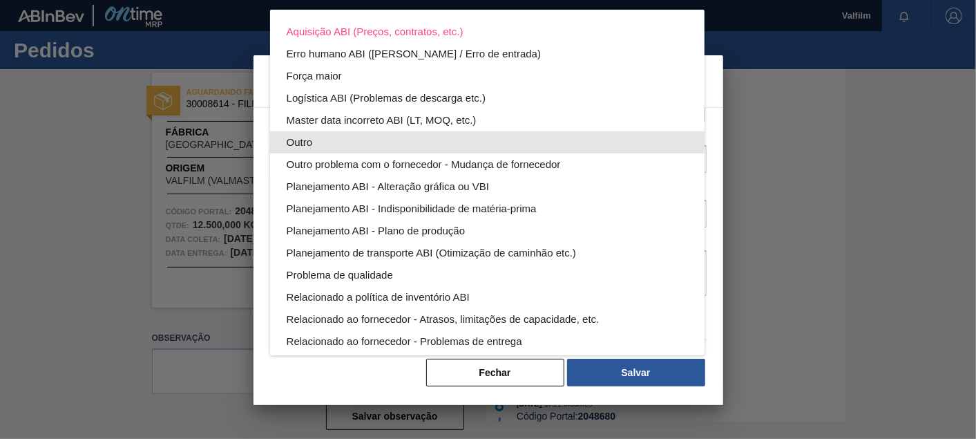
click at [301, 138] on div "Outro" at bounding box center [487, 142] width 401 height 22
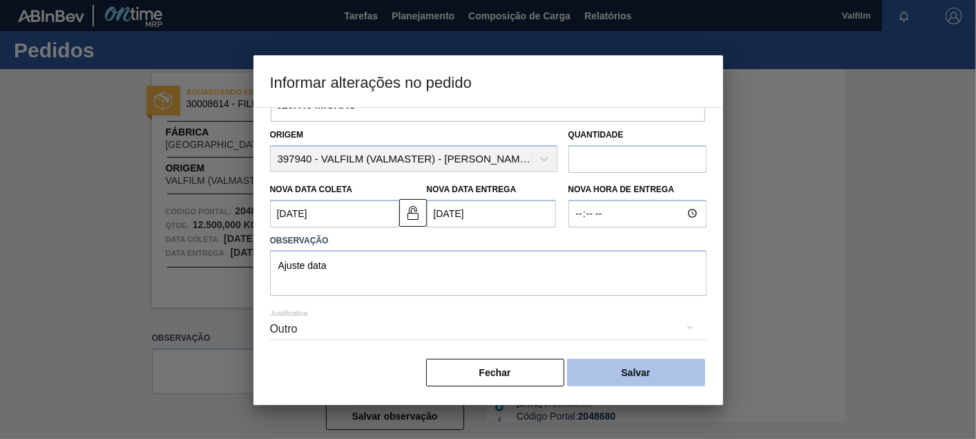
drag, startPoint x: 625, startPoint y: 375, endPoint x: 616, endPoint y: 375, distance: 9.7
click at [621, 373] on button "Salvar" at bounding box center [636, 373] width 138 height 28
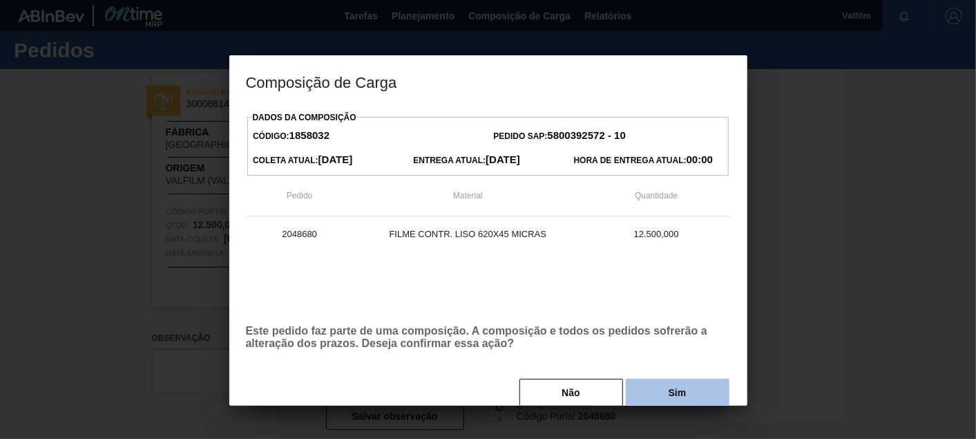
click at [689, 388] on button "Sim" at bounding box center [678, 393] width 104 height 28
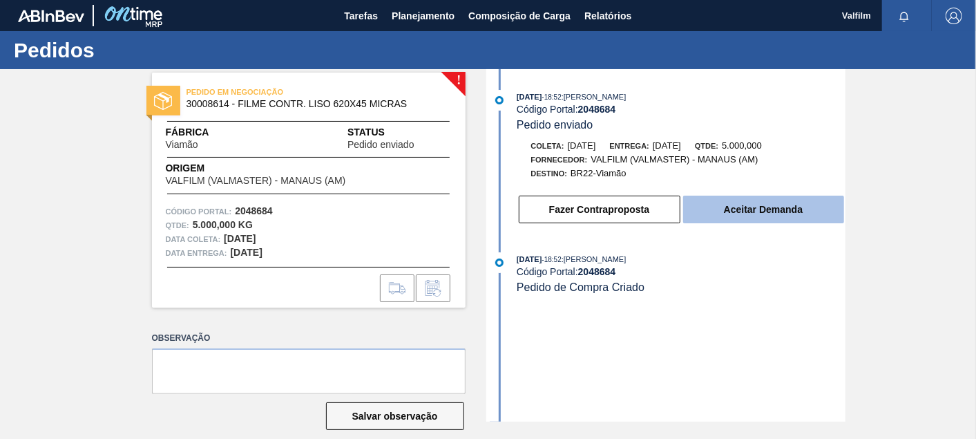
click at [743, 201] on button "Aceitar Demanda" at bounding box center [763, 210] width 161 height 28
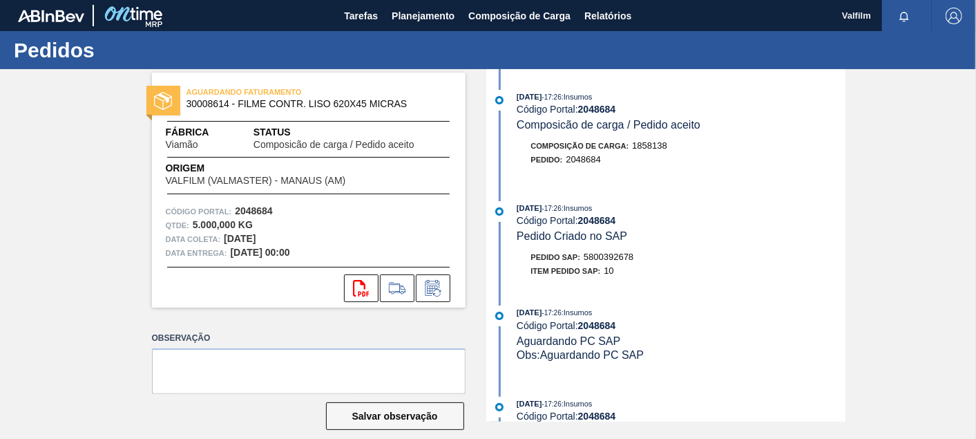
click at [606, 262] on span "5800392678" at bounding box center [609, 257] width 50 height 10
copy span "5800392678"
click at [438, 287] on icon at bounding box center [432, 288] width 15 height 16
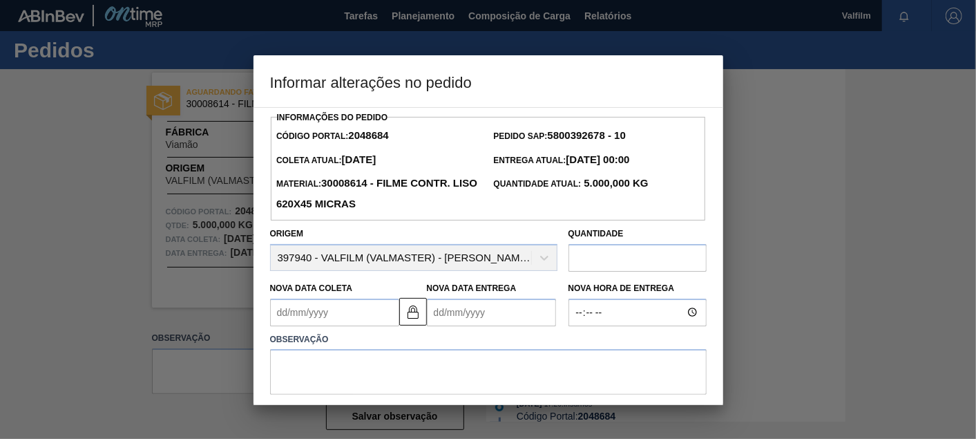
drag, startPoint x: 421, startPoint y: 308, endPoint x: 368, endPoint y: 307, distance: 53.9
click at [420, 308] on button at bounding box center [413, 312] width 28 height 28
click at [343, 307] on Coleta2048684 "Nova Data Coleta" at bounding box center [334, 313] width 129 height 28
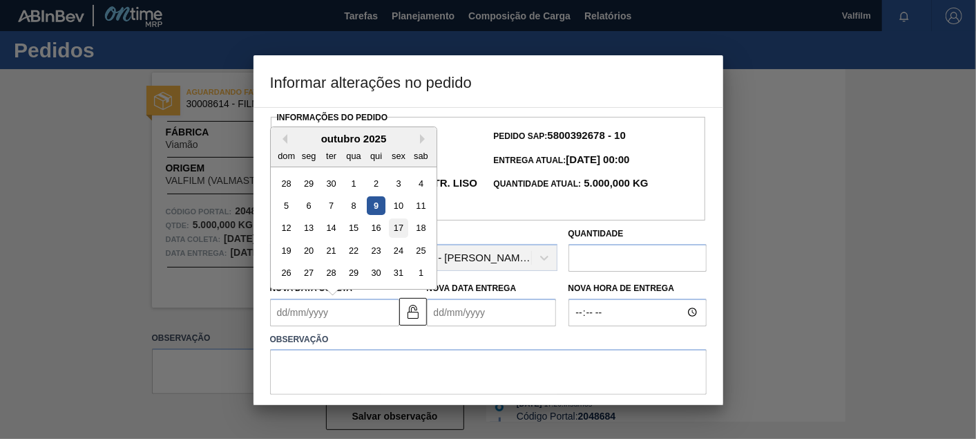
click at [399, 225] on div "17" at bounding box center [398, 227] width 19 height 19
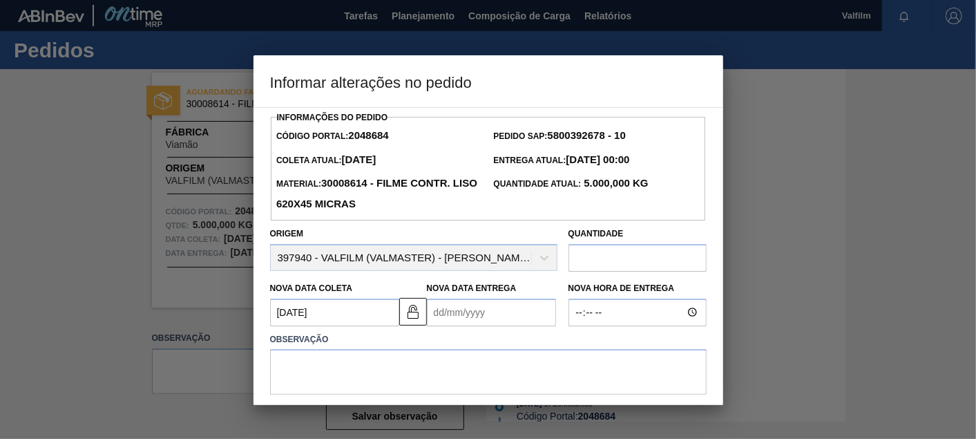
click at [363, 316] on Coleta2048684 "17/10/2025" at bounding box center [334, 313] width 129 height 28
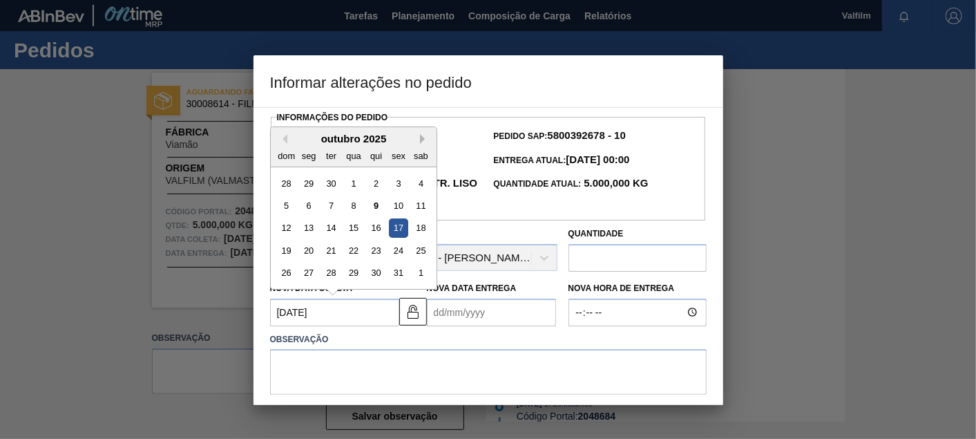
click at [428, 134] on button "Next Month" at bounding box center [425, 139] width 10 height 10
click at [312, 249] on div "17" at bounding box center [308, 250] width 19 height 19
type Coleta2048684 "17/11/2025"
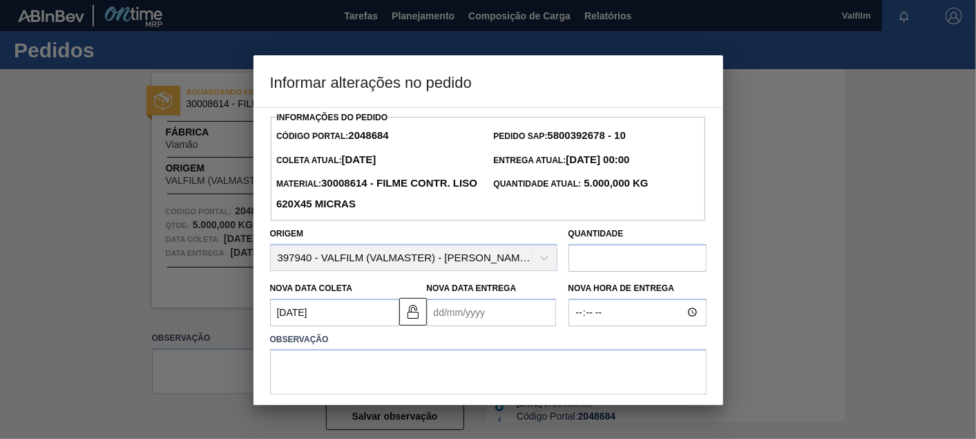
click at [516, 303] on Entrega2048684 "Nova Data Entrega" at bounding box center [491, 313] width 129 height 28
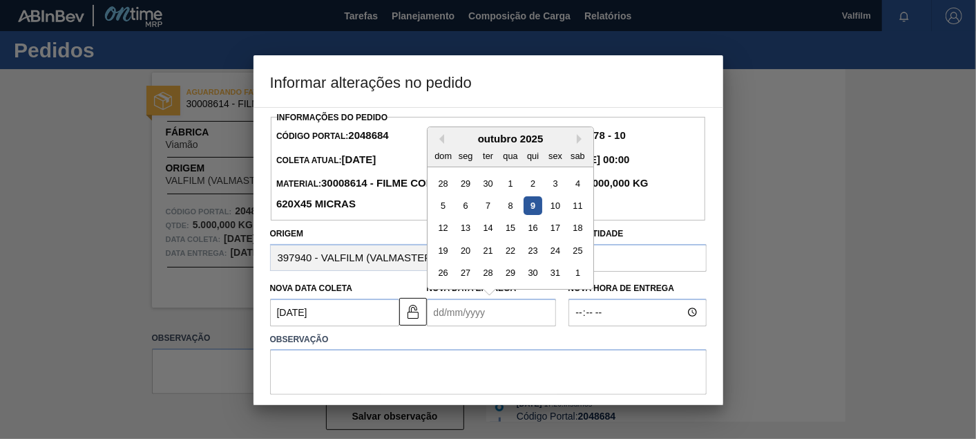
click at [491, 307] on Entrega2048684 "Nova Data Entrega" at bounding box center [491, 313] width 129 height 28
click at [584, 142] on button "Next Month" at bounding box center [582, 139] width 10 height 10
click at [556, 229] on div "19" at bounding box center [555, 227] width 19 height 19
type Entrega2048684 "19/12/2025"
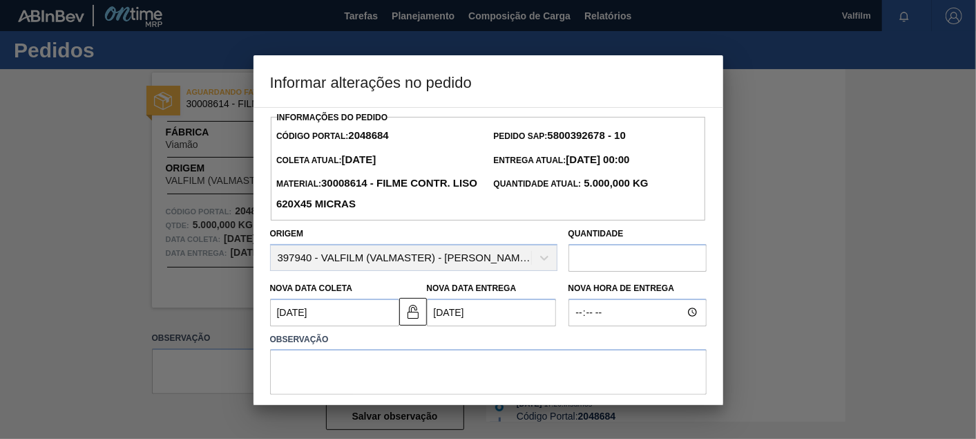
drag, startPoint x: 550, startPoint y: 318, endPoint x: 538, endPoint y: 339, distance: 23.8
click at [545, 323] on Entrega2048684 "19/12/2025" at bounding box center [491, 313] width 129 height 28
click at [529, 361] on textarea at bounding box center [488, 372] width 437 height 46
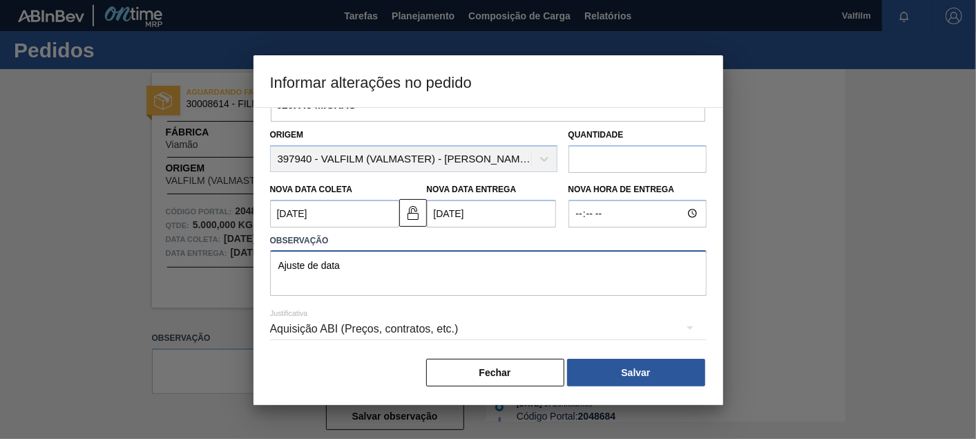
type textarea "Ajuste de data"
click at [390, 335] on div "Aquisição ABI (Preços, contratos, etc.)" at bounding box center [488, 329] width 437 height 39
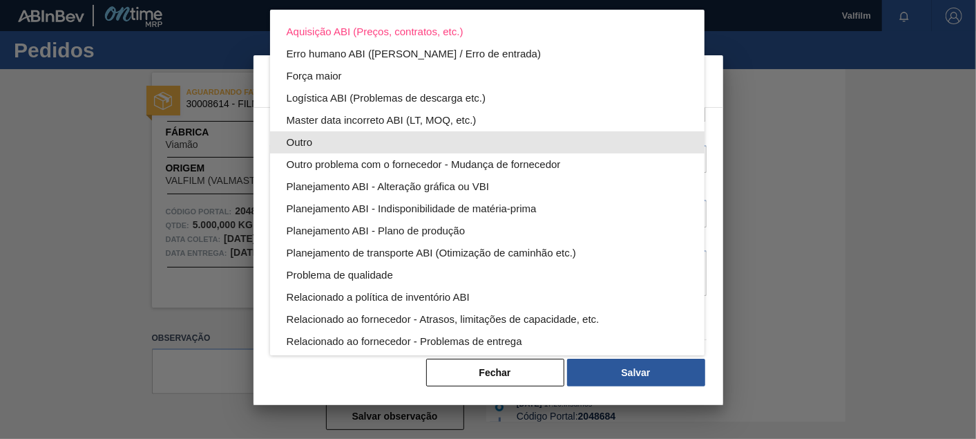
click at [310, 136] on div "Outro" at bounding box center [487, 142] width 401 height 22
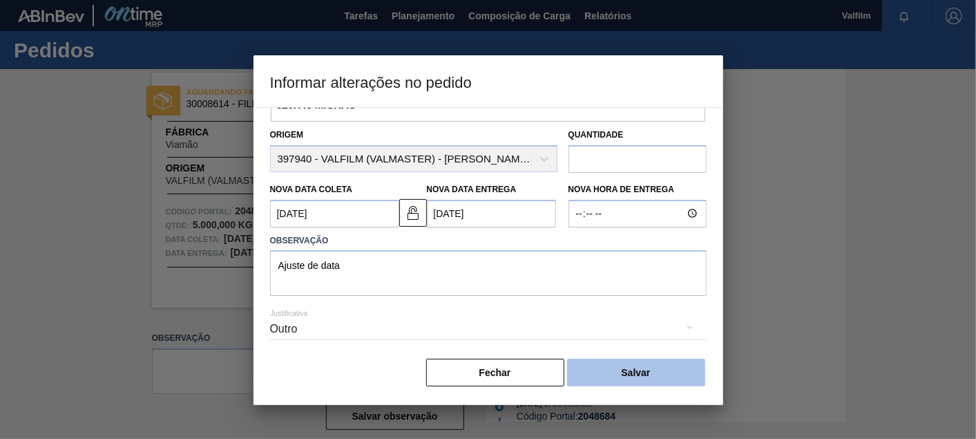
click at [629, 369] on button "Salvar" at bounding box center [636, 373] width 138 height 28
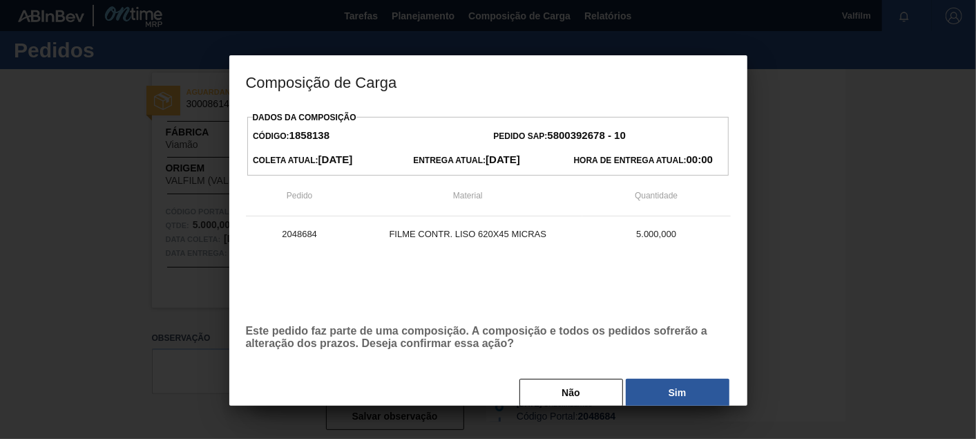
click at [636, 397] on button "Sim" at bounding box center [678, 393] width 104 height 28
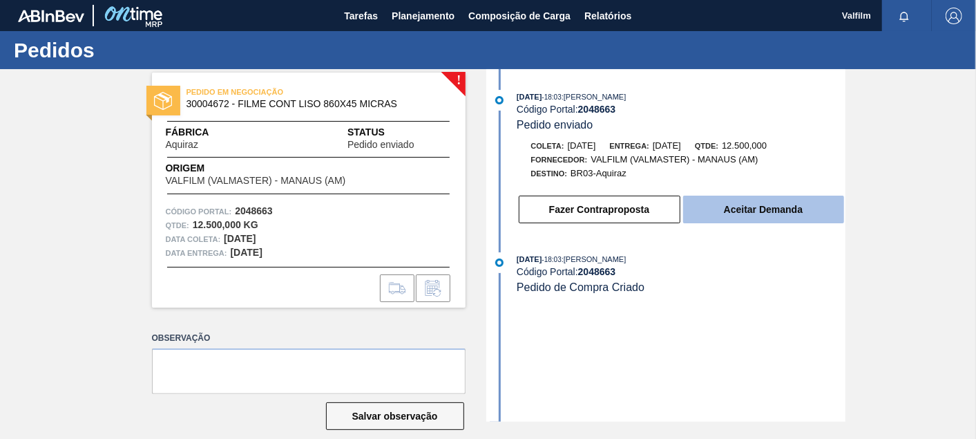
click at [777, 213] on button "Aceitar Demanda" at bounding box center [763, 210] width 161 height 28
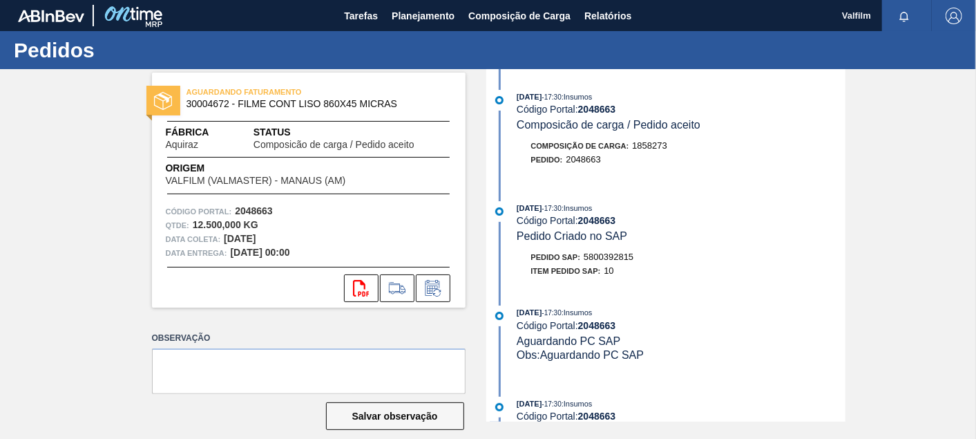
click at [618, 260] on span "5800392815" at bounding box center [609, 257] width 50 height 10
copy span "5800392815"
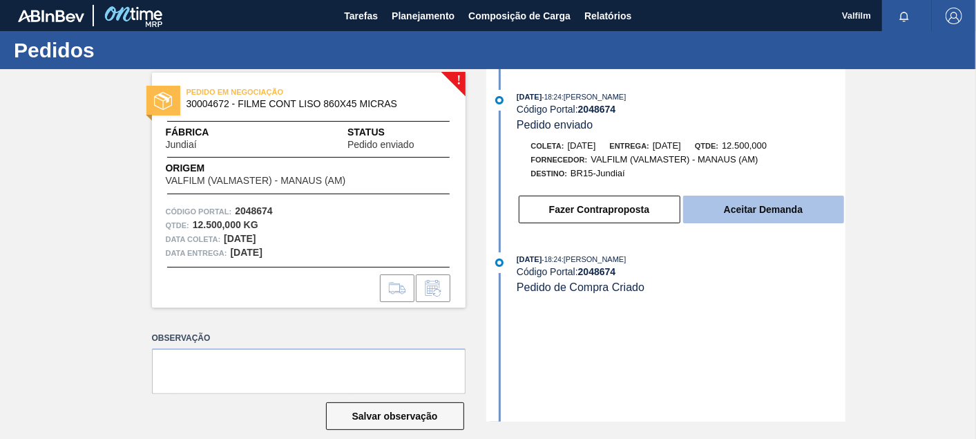
click at [802, 222] on button "Aceitar Demanda" at bounding box center [763, 210] width 161 height 28
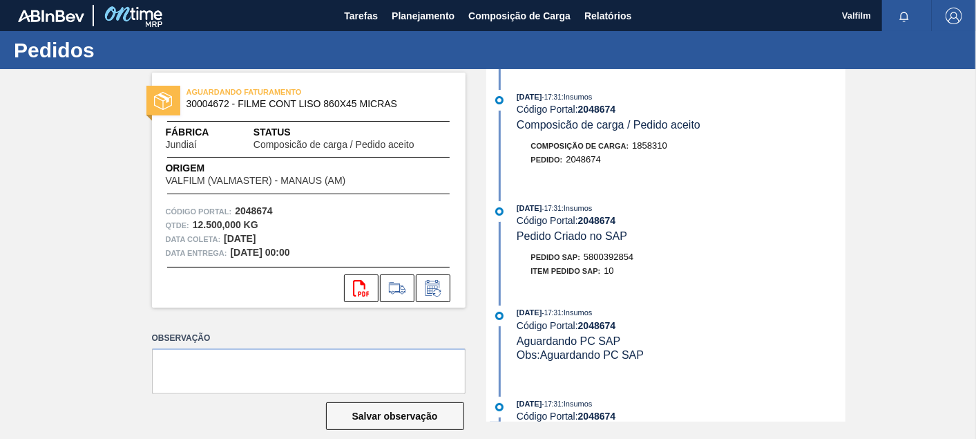
click at [622, 262] on span "5800392854" at bounding box center [609, 257] width 50 height 10
copy span "5800392854"
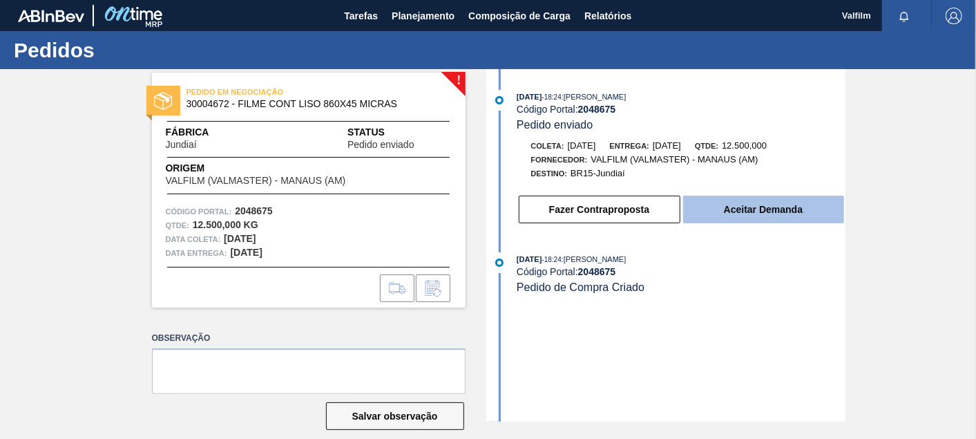
click at [786, 218] on button "Aceitar Demanda" at bounding box center [763, 210] width 161 height 28
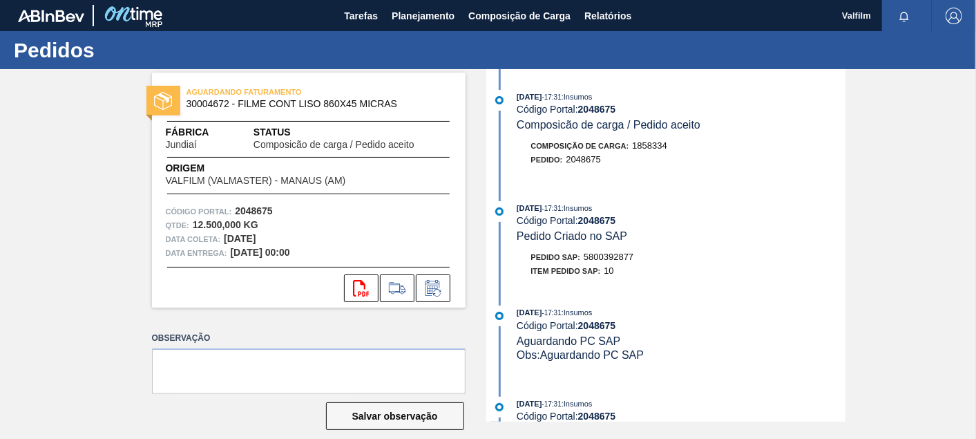
click at [623, 258] on span "5800392877" at bounding box center [609, 257] width 50 height 10
copy span "5800392877"
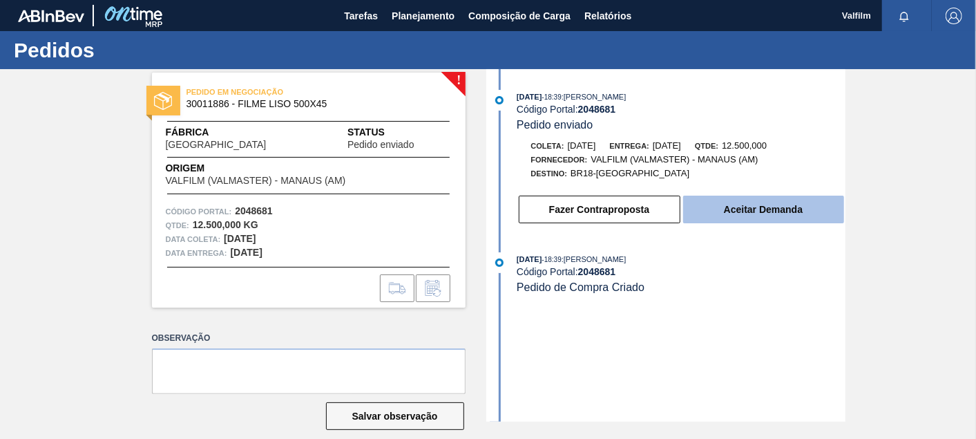
click at [809, 212] on button "Aceitar Demanda" at bounding box center [763, 210] width 161 height 28
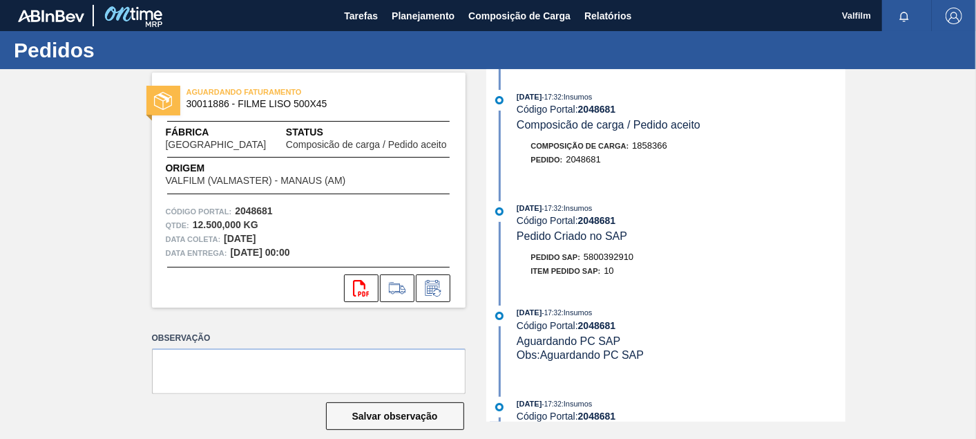
click at [612, 260] on span "5800392910" at bounding box center [609, 257] width 50 height 10
copy span "5800392910"
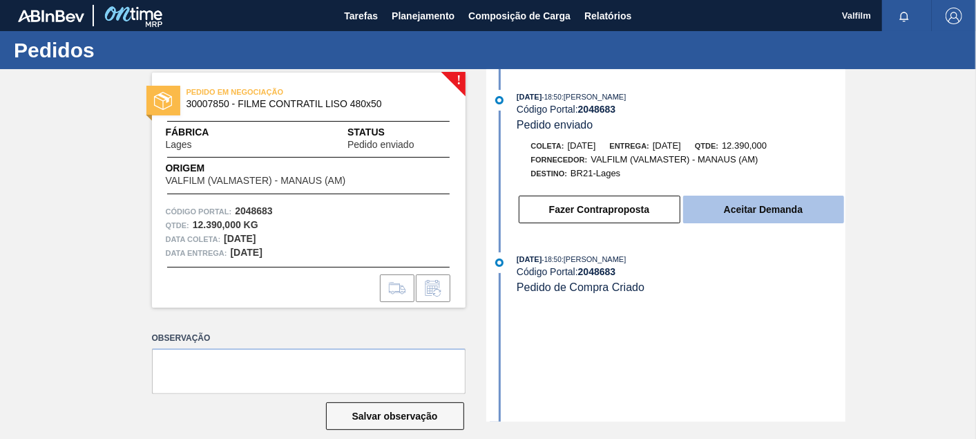
click at [760, 216] on button "Aceitar Demanda" at bounding box center [763, 210] width 161 height 28
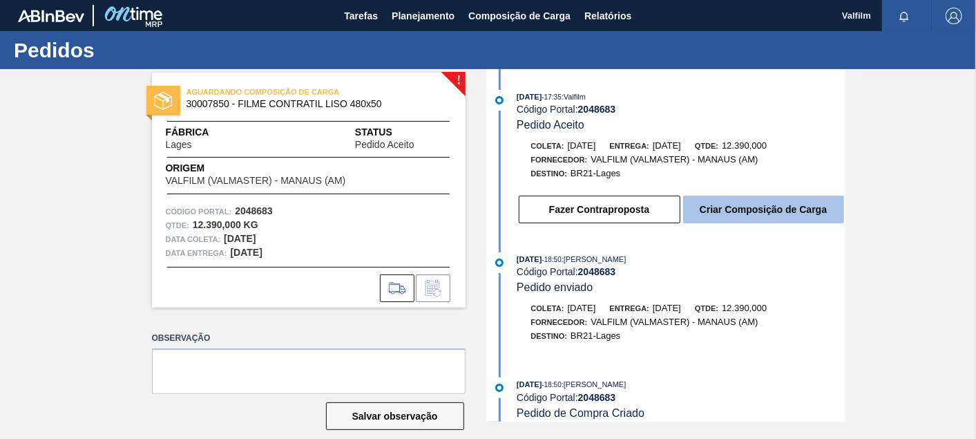
click at [734, 209] on button "Criar Composição de Carga" at bounding box center [763, 210] width 161 height 28
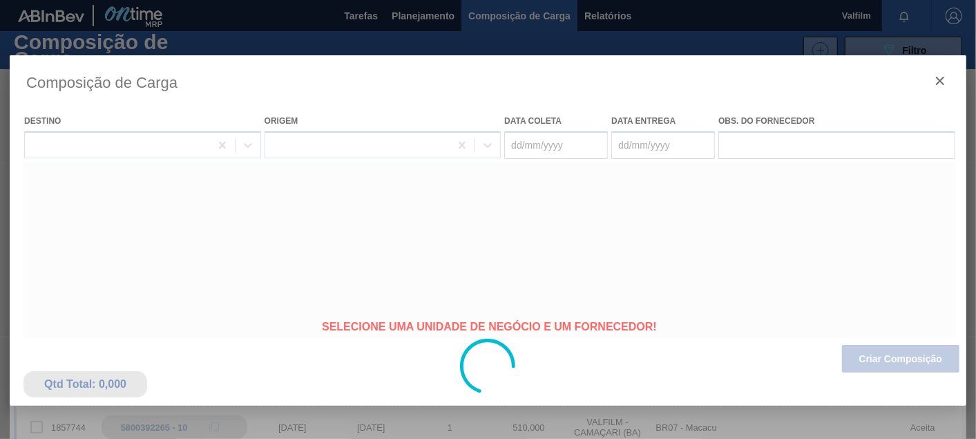
type coleta "[DATE]"
type Entrega "[DATE]"
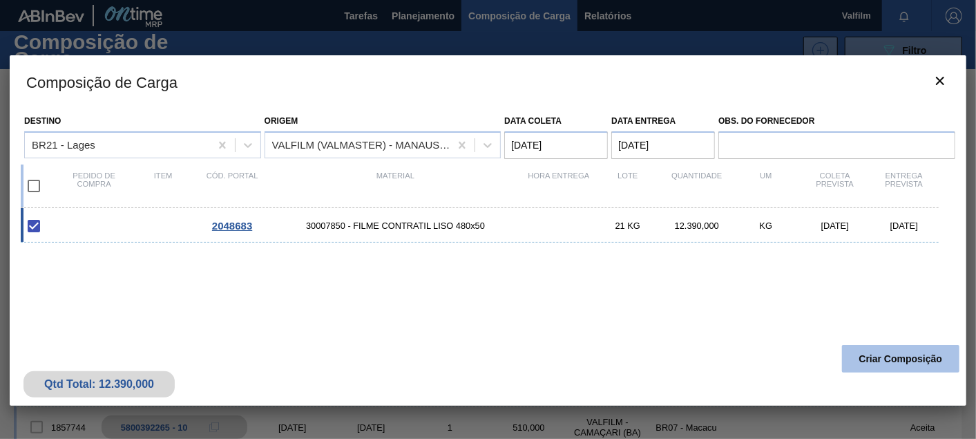
click at [901, 361] on button "Criar Composição" at bounding box center [900, 359] width 117 height 28
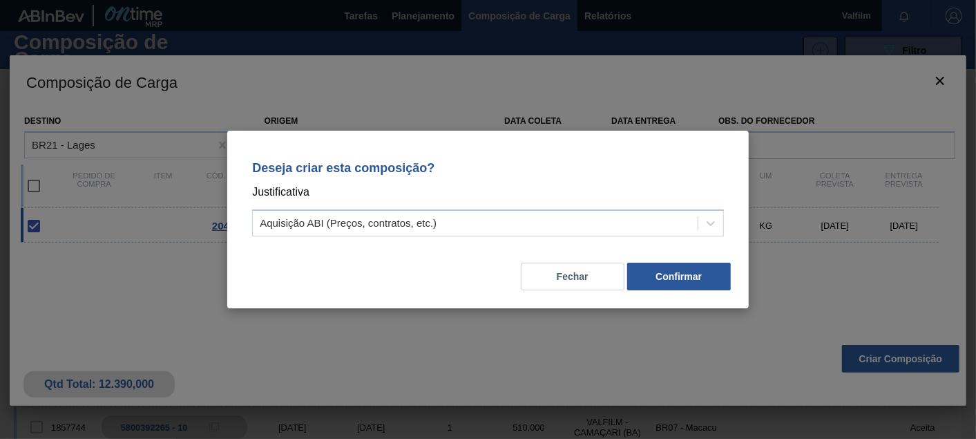
click at [427, 206] on div "Deseja criar esta composição? Justificativa Aquisição ABI (Preços, contratos, e…" at bounding box center [488, 195] width 489 height 97
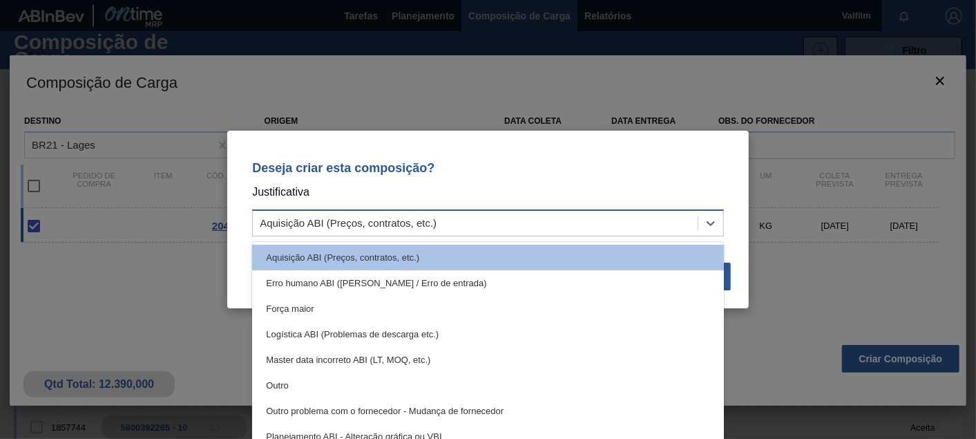
click at [401, 222] on div "Aquisição ABI (Preços, contratos, etc.)" at bounding box center [348, 224] width 177 height 12
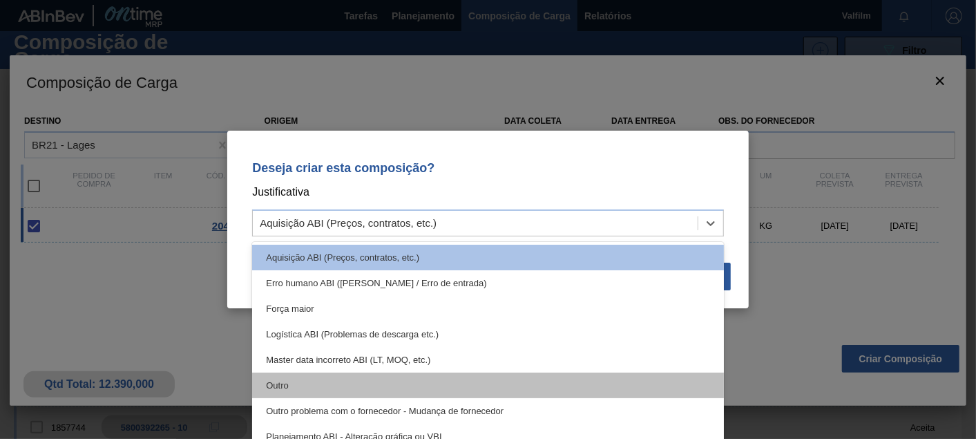
click at [294, 388] on div "Outro" at bounding box center [488, 385] width 472 height 26
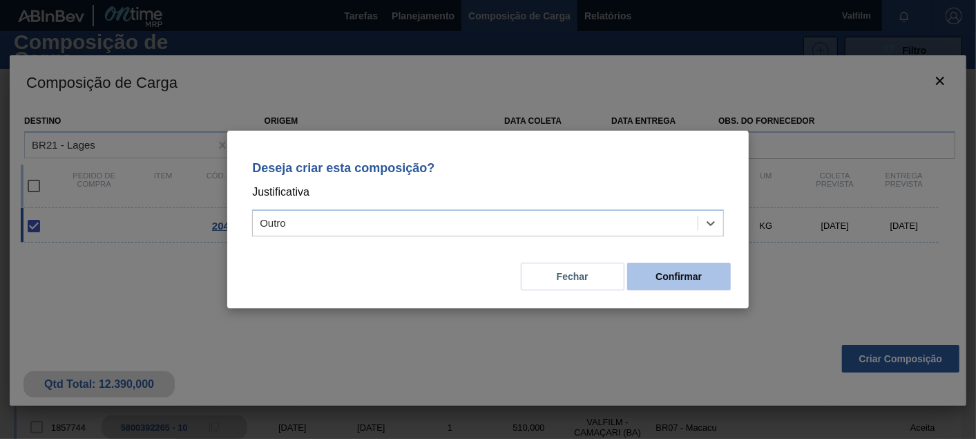
click at [651, 274] on button "Confirmar" at bounding box center [679, 277] width 104 height 28
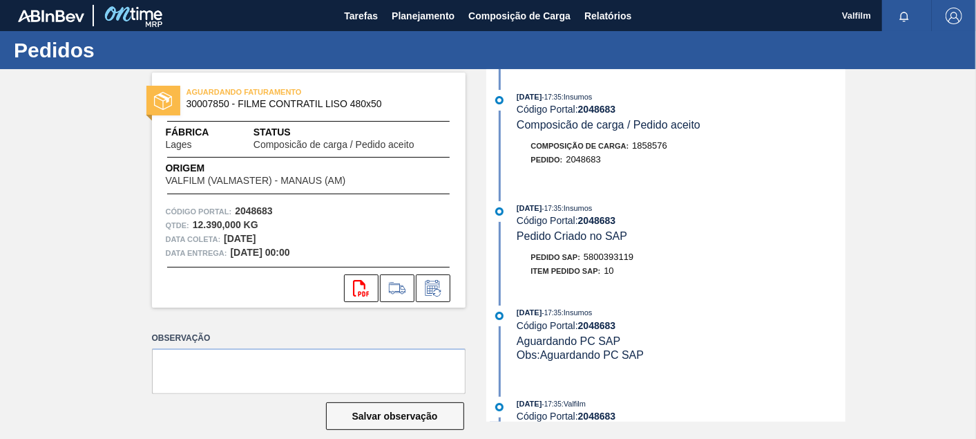
click at [610, 254] on div "Pedido SAP: 5800393119" at bounding box center [582, 257] width 103 height 14
click at [609, 259] on span "5800393119" at bounding box center [609, 257] width 50 height 10
copy span "5800393119"
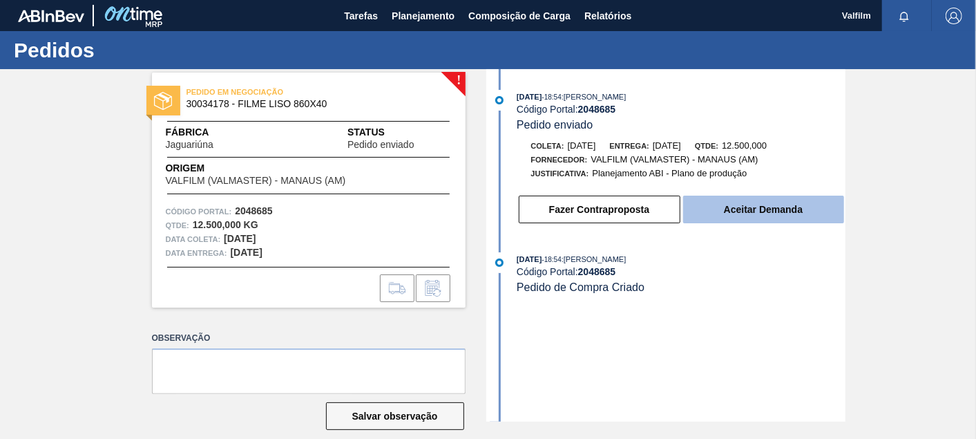
click at [808, 215] on button "Aceitar Demanda" at bounding box center [763, 210] width 161 height 28
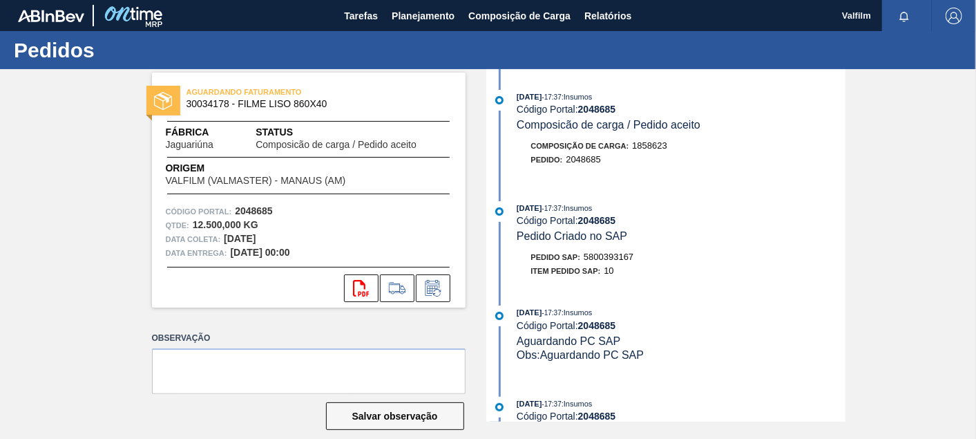
click at [624, 262] on span "5800393167" at bounding box center [609, 257] width 50 height 10
copy span "5800393167"
click at [435, 298] on button at bounding box center [433, 288] width 35 height 28
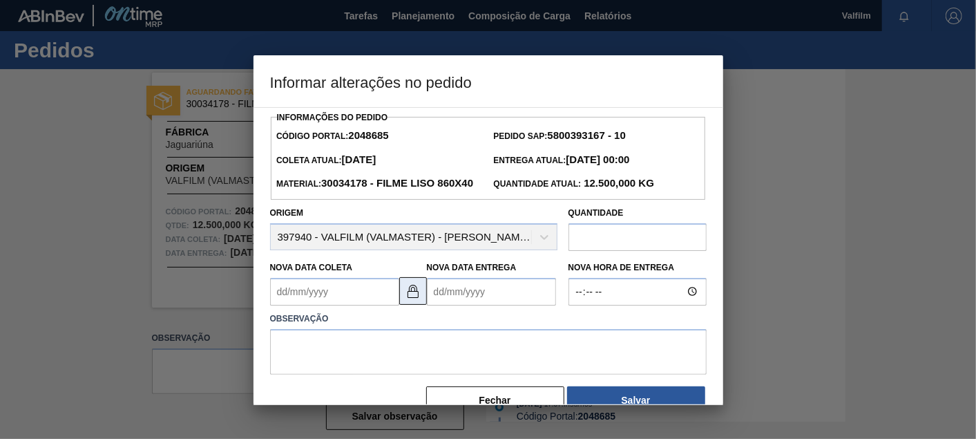
click at [410, 299] on img at bounding box center [413, 291] width 17 height 17
click at [348, 305] on Coleta2048685 "Nova Data Coleta" at bounding box center [334, 292] width 129 height 28
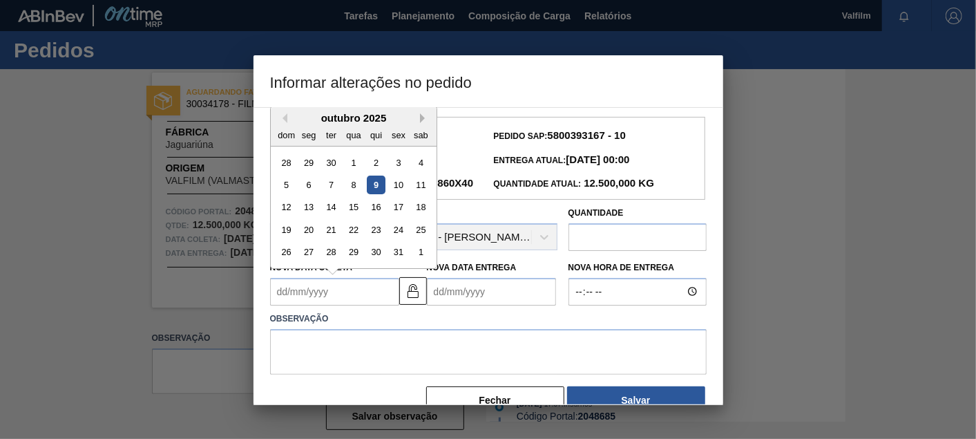
click at [422, 123] on button "Next Month" at bounding box center [425, 118] width 10 height 10
click at [399, 194] on div "7" at bounding box center [398, 185] width 19 height 19
type Coleta2048685 "07/11/2025"
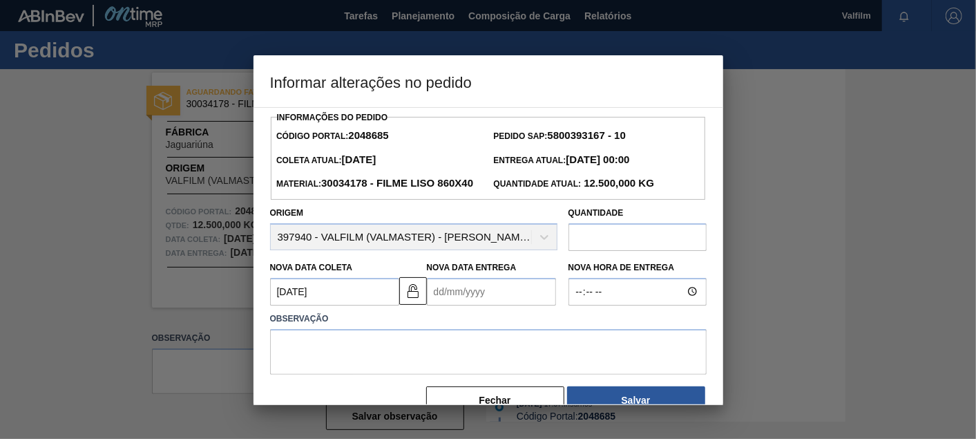
click at [477, 305] on Entrega2048685 "Nova Data Entrega" at bounding box center [491, 292] width 129 height 28
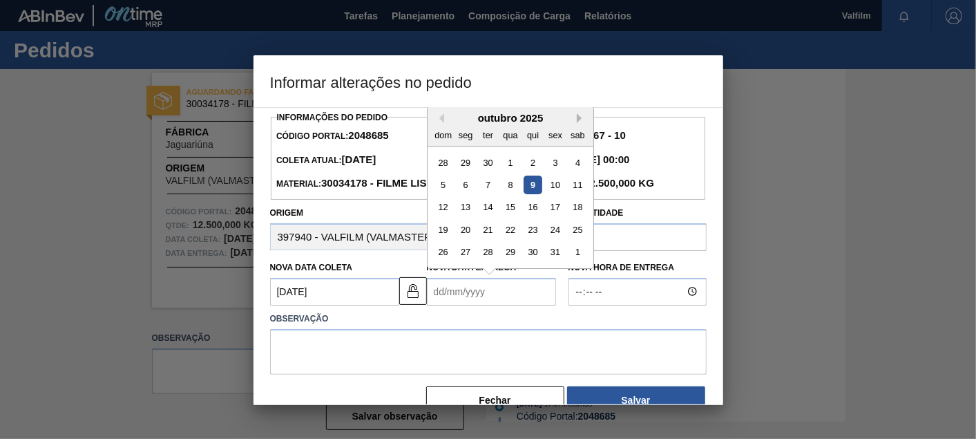
click at [583, 123] on button "Next Month" at bounding box center [582, 118] width 10 height 10
click at [468, 194] on div "8" at bounding box center [465, 185] width 19 height 19
type Entrega2048685 "[DATE]"
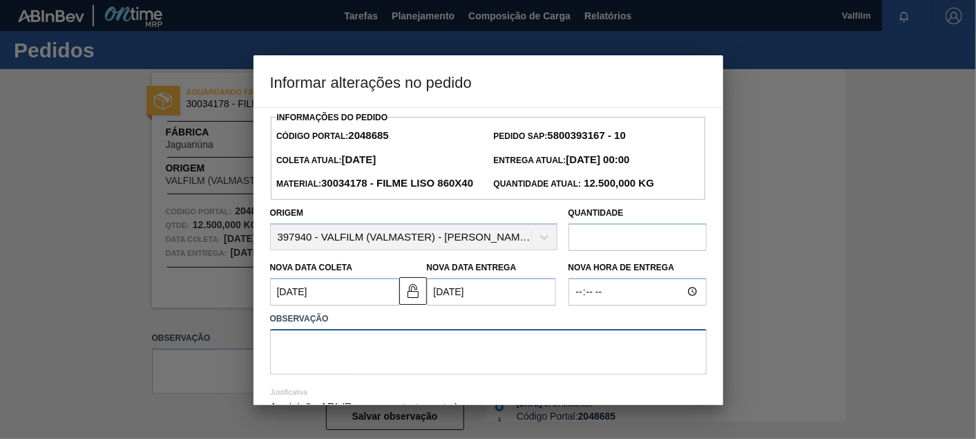
click at [447, 364] on textarea at bounding box center [488, 352] width 437 height 46
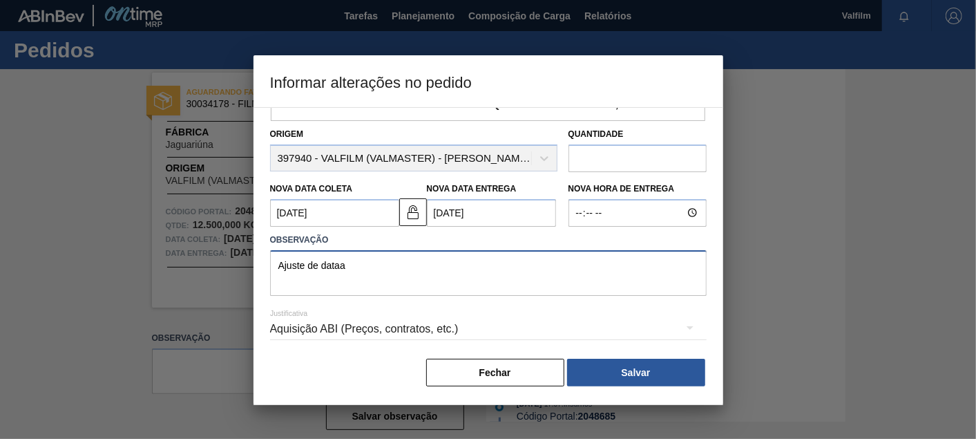
scroll to position [100, 0]
type textarea "Ajuste de dataa"
click at [460, 335] on div "Aquisição ABI (Preços, contratos, etc.)" at bounding box center [488, 329] width 437 height 39
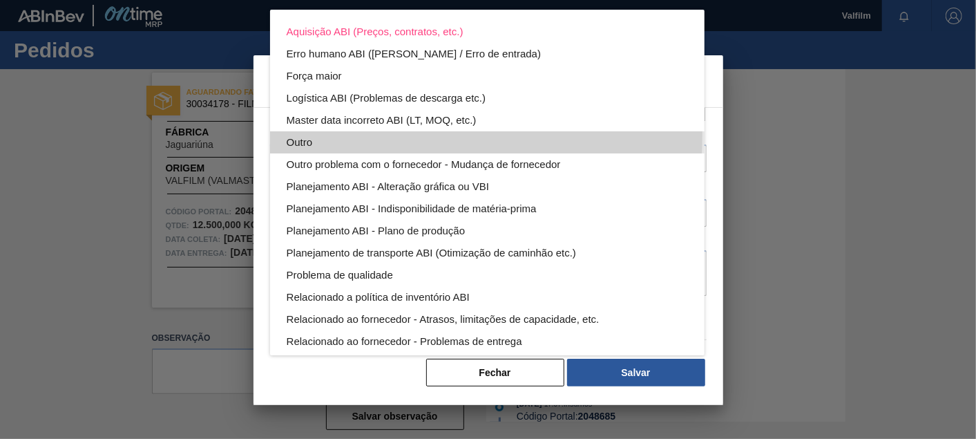
click at [337, 135] on div "Outro" at bounding box center [487, 142] width 401 height 22
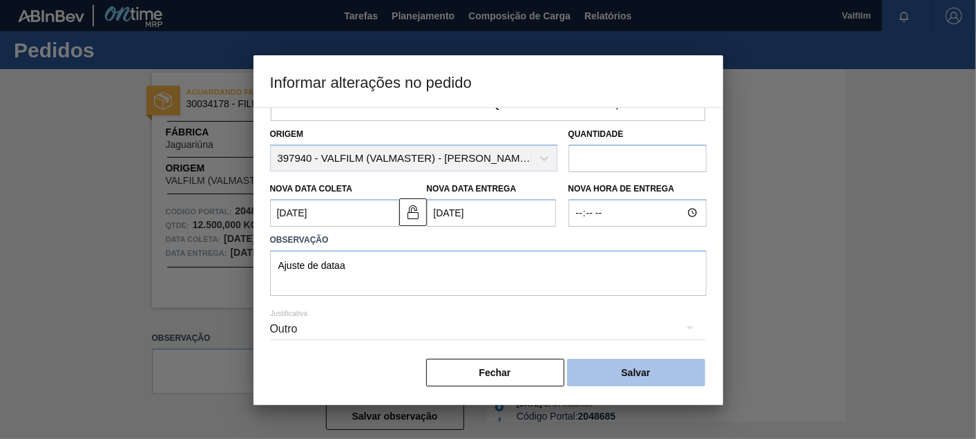
click at [639, 373] on button "Salvar" at bounding box center [636, 373] width 138 height 28
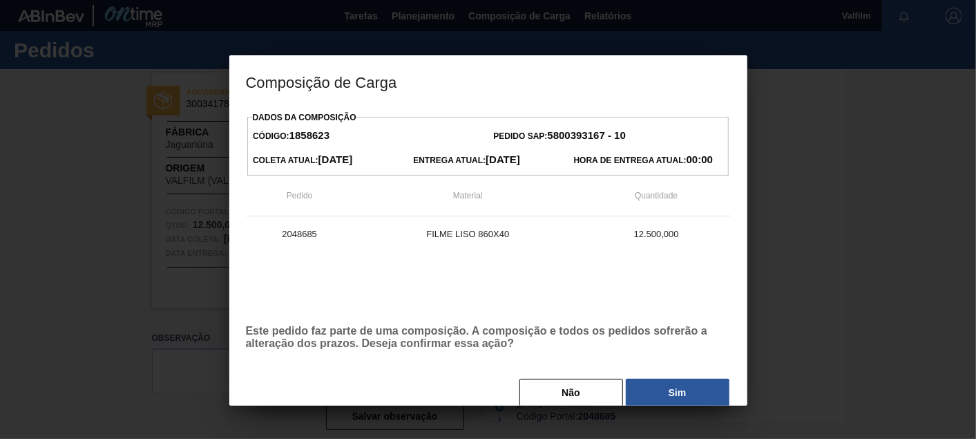
click at [634, 380] on div "Não Sim" at bounding box center [488, 392] width 485 height 30
click at [648, 395] on button "Sim" at bounding box center [678, 393] width 104 height 28
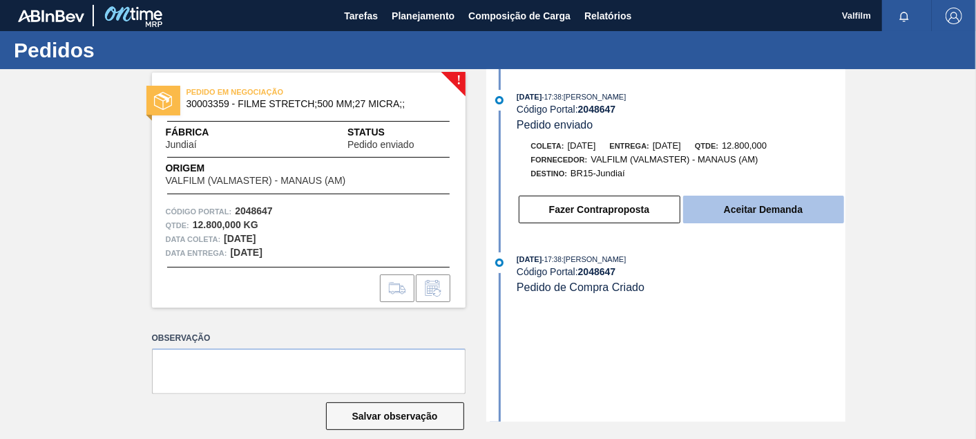
drag, startPoint x: 781, startPoint y: 229, endPoint x: 782, endPoint y: 221, distance: 7.7
click at [781, 225] on div "Fazer Contraproposta Aceitar Demanda" at bounding box center [682, 209] width 328 height 30
click at [784, 218] on button "Aceitar Demanda" at bounding box center [763, 210] width 161 height 28
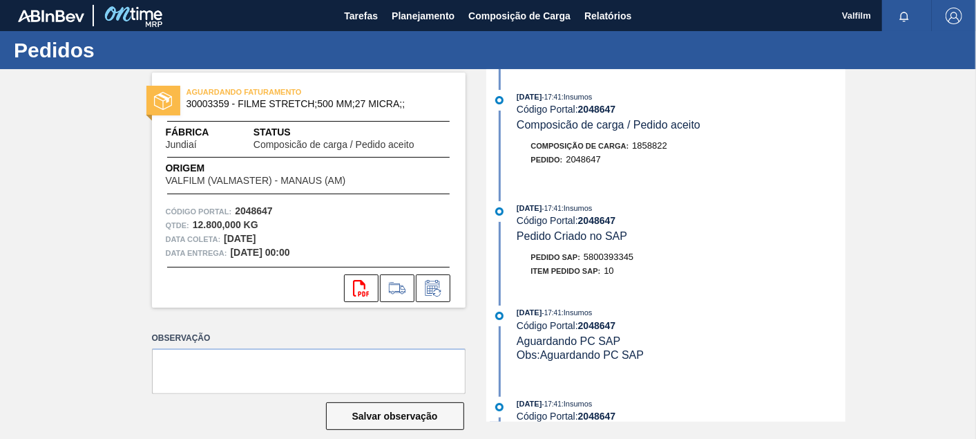
click at [594, 262] on span "5800393345" at bounding box center [609, 257] width 50 height 10
copy span "5800393345"
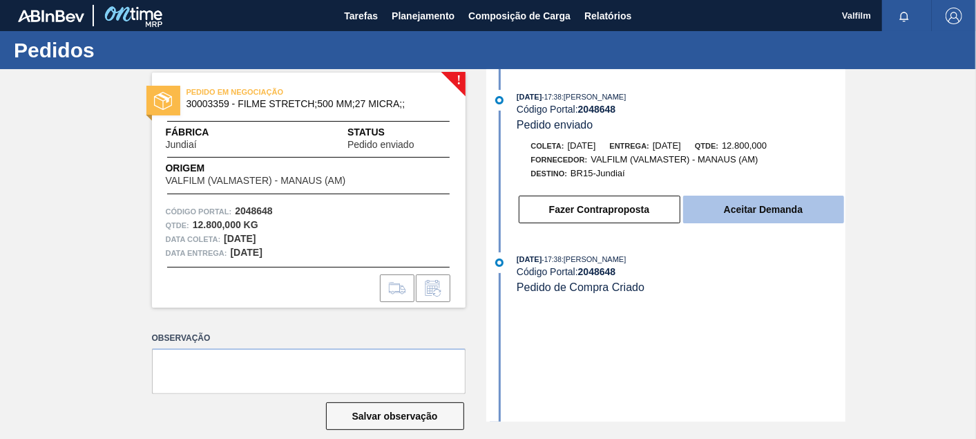
click at [775, 220] on button "Aceitar Demanda" at bounding box center [763, 210] width 161 height 28
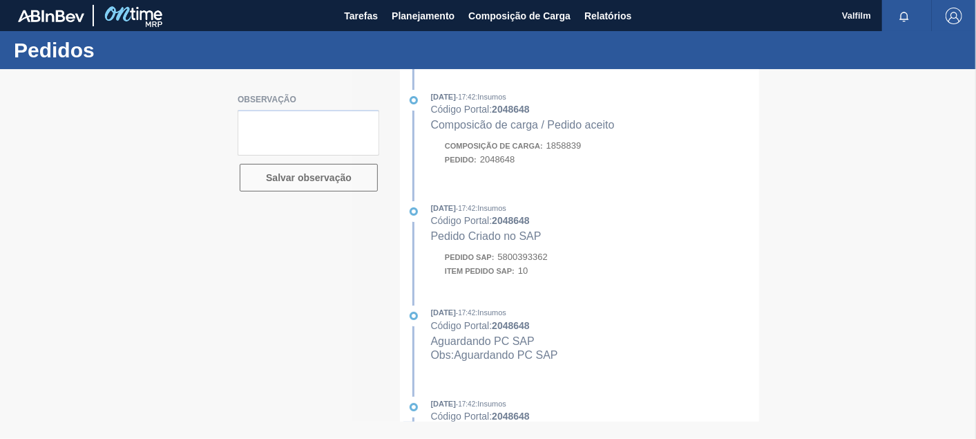
click at [537, 263] on div at bounding box center [488, 254] width 976 height 370
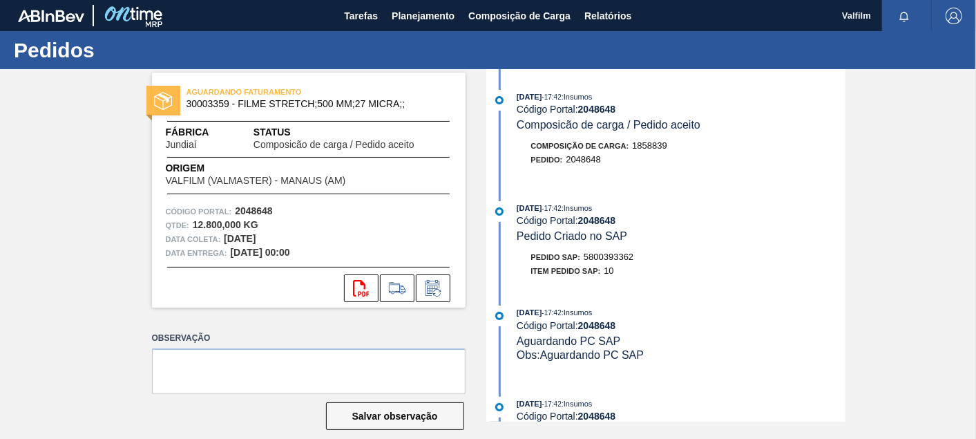
click at [616, 260] on span "5800393362" at bounding box center [609, 257] width 50 height 10
copy span "5800393362"
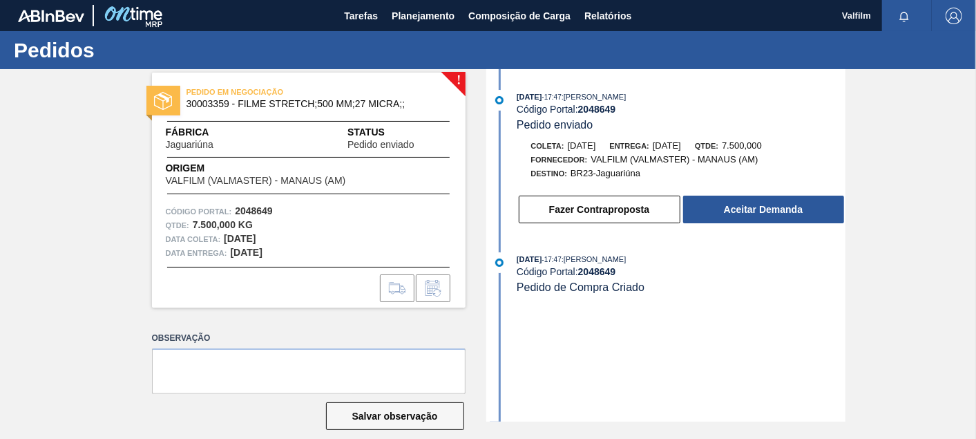
click at [757, 195] on div "Fazer Contraproposta Aceitar Demanda" at bounding box center [668, 205] width 356 height 37
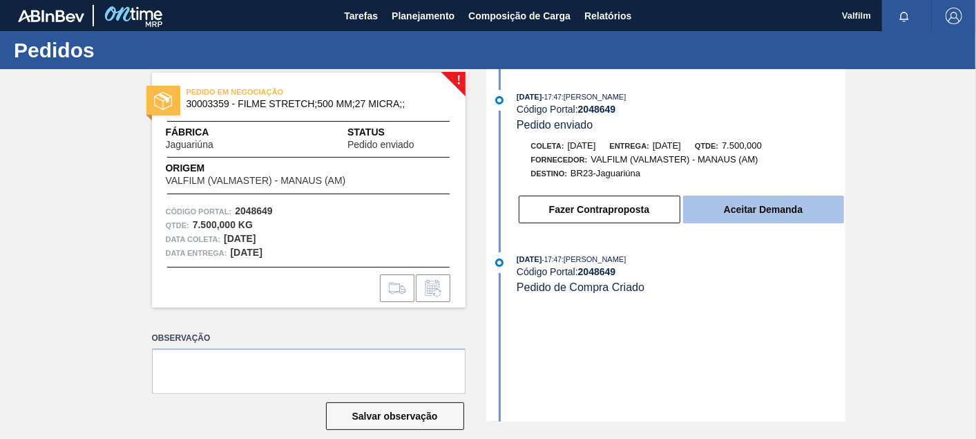
click at [757, 199] on button "Aceitar Demanda" at bounding box center [763, 210] width 161 height 28
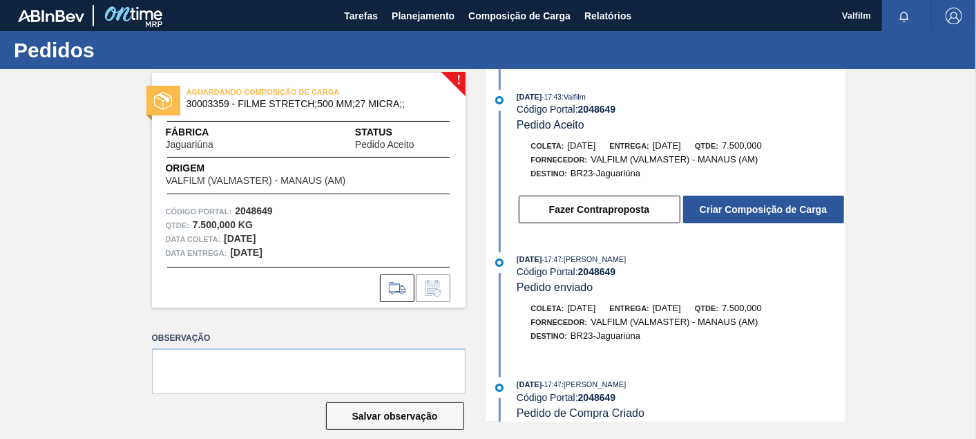
click at [781, 213] on button "Criar Composição de Carga" at bounding box center [763, 210] width 161 height 28
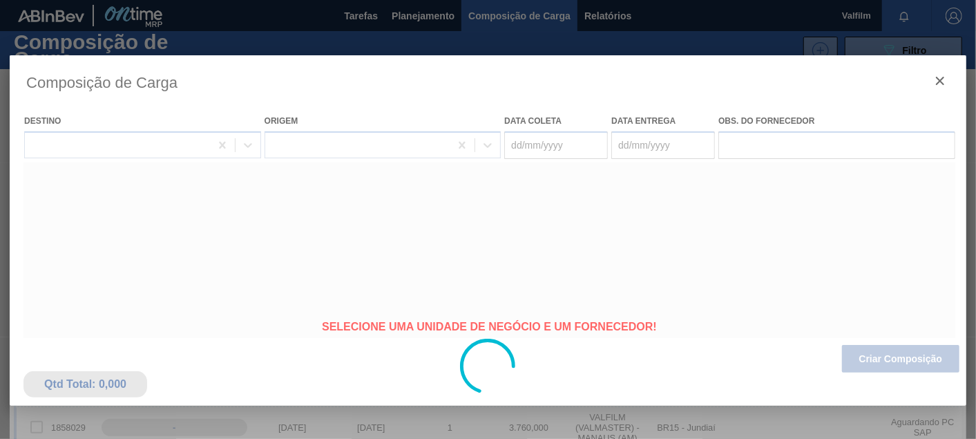
type coleta "06/11/2025"
type Entrega "06/12/2025"
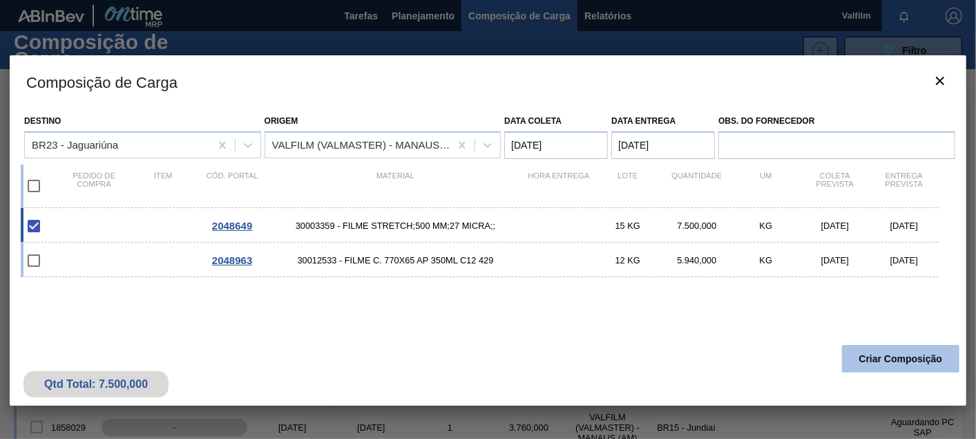
click at [878, 356] on button "Criar Composição" at bounding box center [900, 359] width 117 height 28
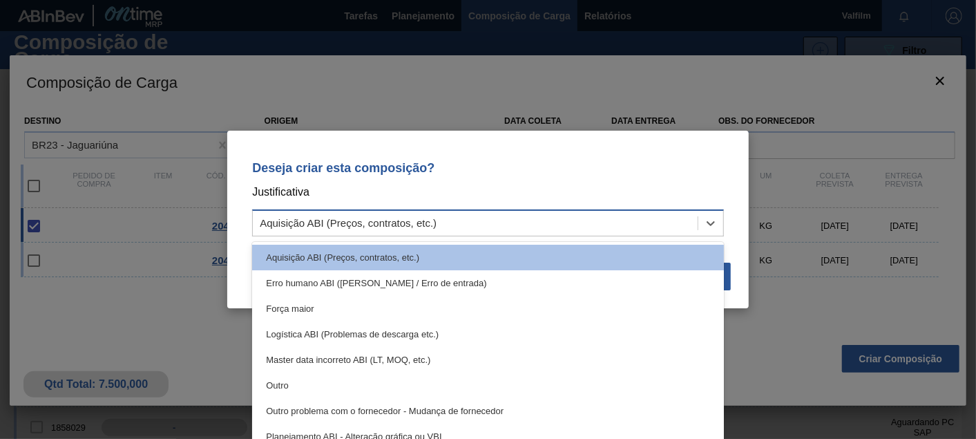
click at [323, 216] on div "Aquisição ABI (Preços, contratos, etc.)" at bounding box center [475, 224] width 445 height 20
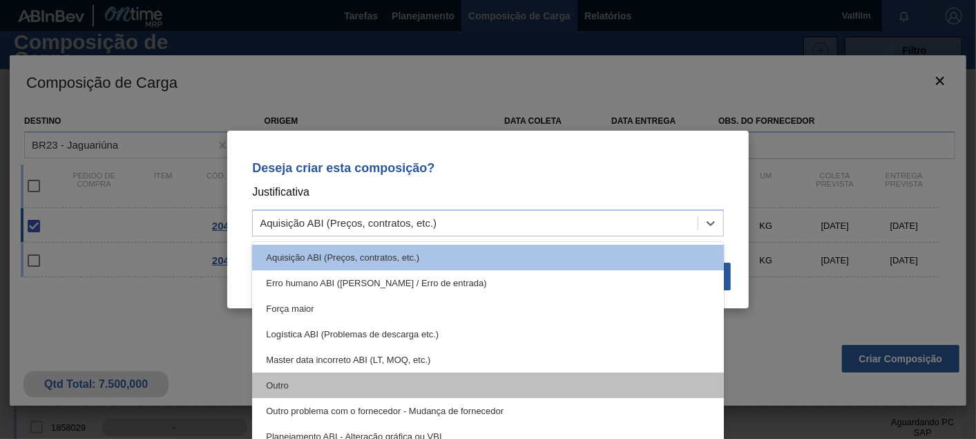
click at [276, 383] on div "Outro" at bounding box center [488, 385] width 472 height 26
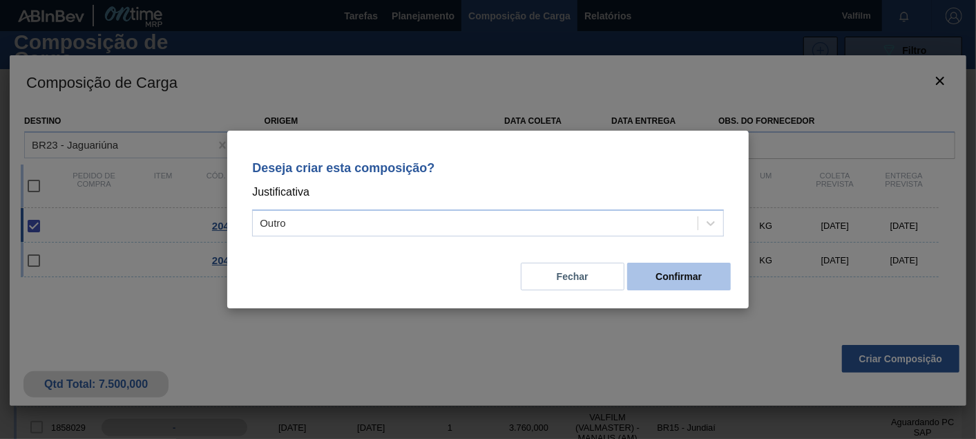
click at [685, 275] on button "Confirmar" at bounding box center [679, 277] width 104 height 28
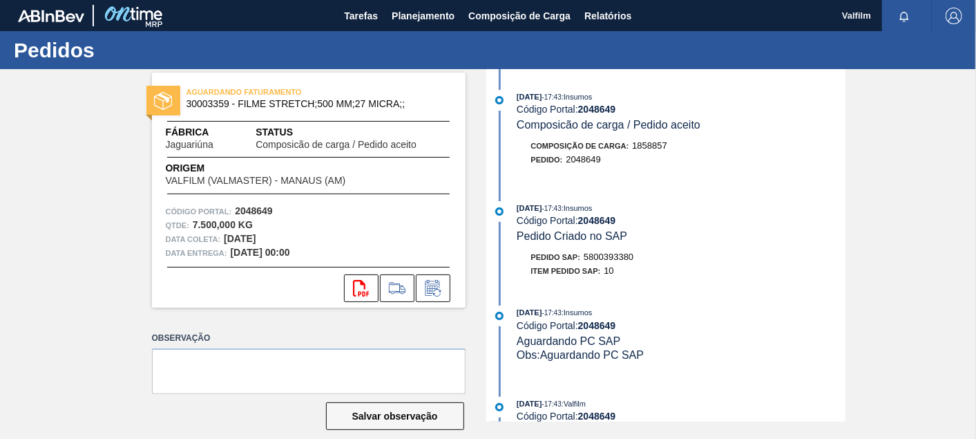
click at [612, 260] on span "5800393380" at bounding box center [609, 257] width 50 height 10
copy span "5800393380"
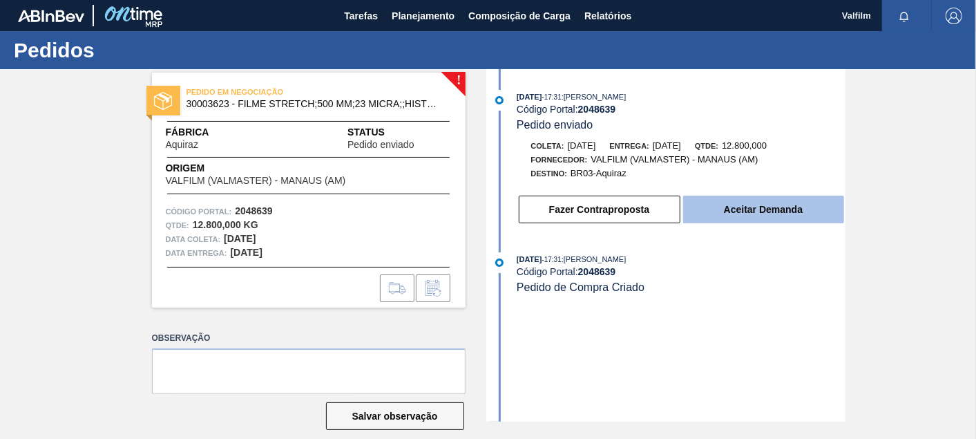
click at [775, 216] on button "Aceitar Demanda" at bounding box center [763, 210] width 161 height 28
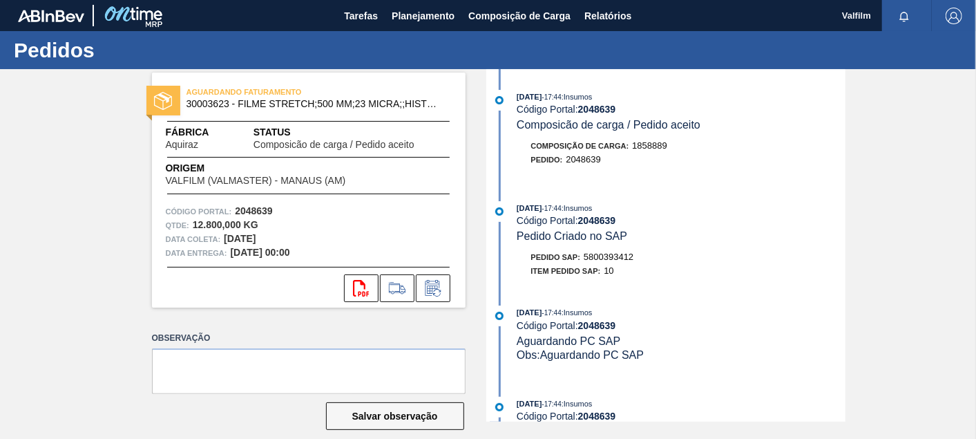
click at [614, 258] on span "5800393412" at bounding box center [609, 257] width 50 height 10
copy span "5800393412"
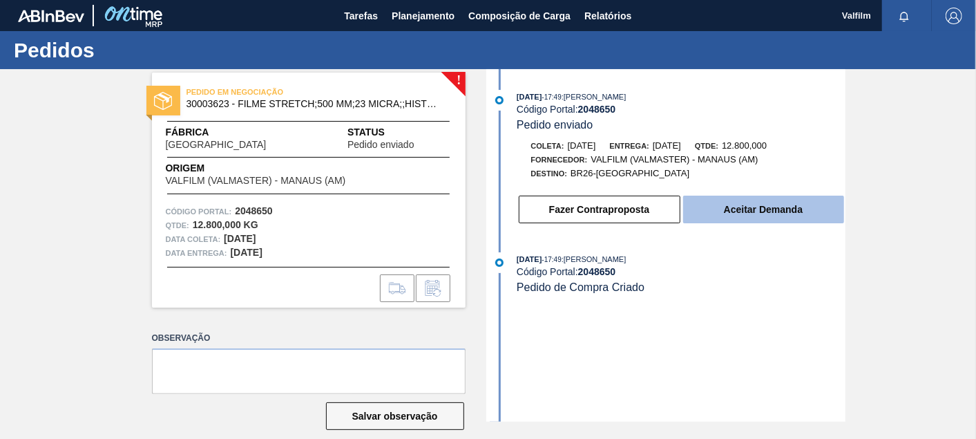
click at [808, 223] on button "Aceitar Demanda" at bounding box center [763, 210] width 161 height 28
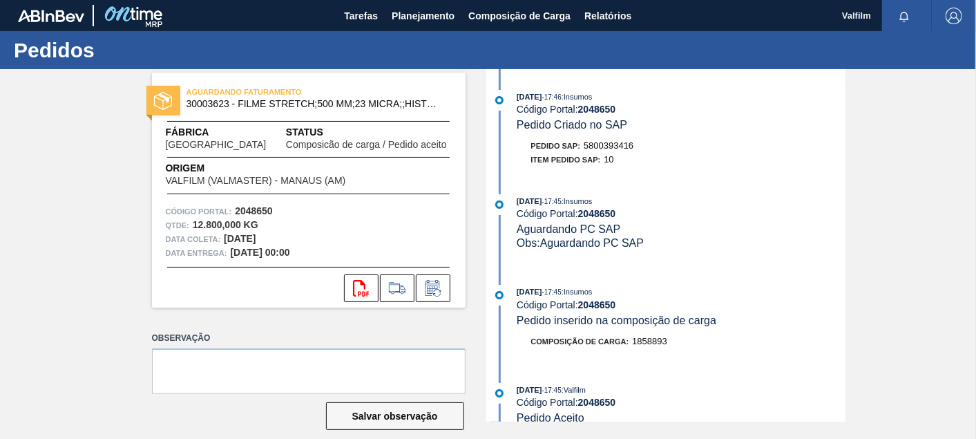
click at [618, 147] on span "5800393416" at bounding box center [609, 145] width 50 height 10
copy span "5800393416"
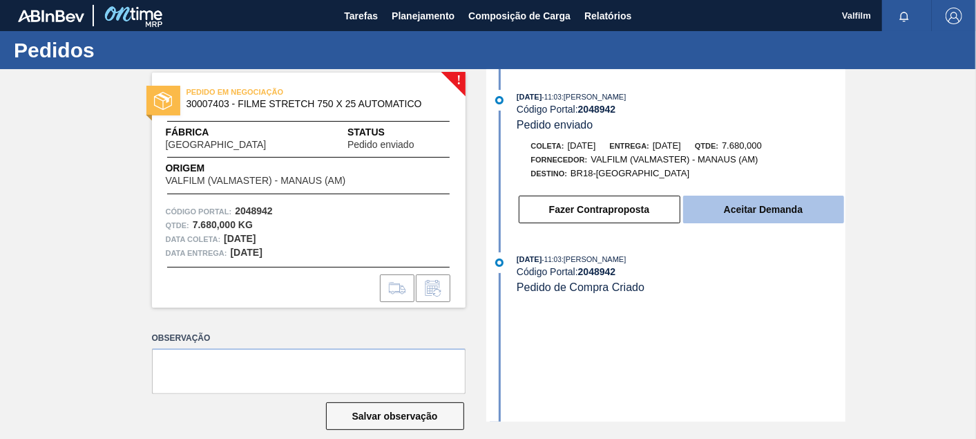
click at [779, 211] on button "Aceitar Demanda" at bounding box center [763, 210] width 161 height 28
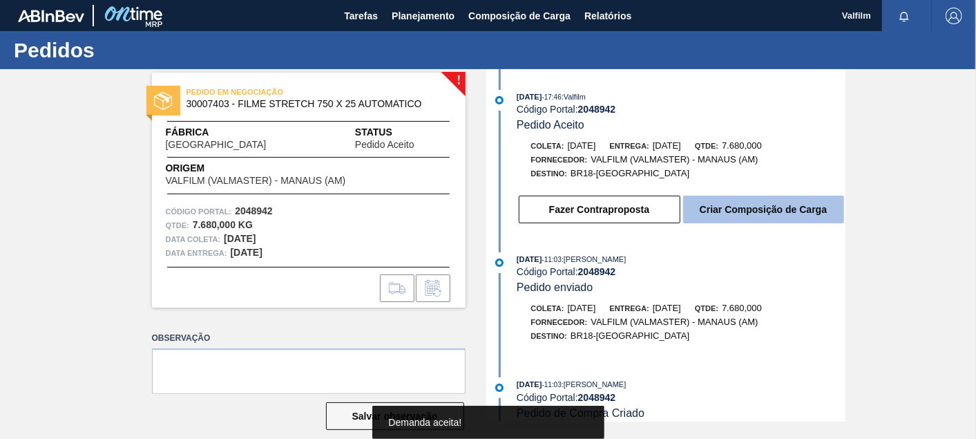
click at [805, 220] on button "Criar Composição de Carga" at bounding box center [763, 210] width 161 height 28
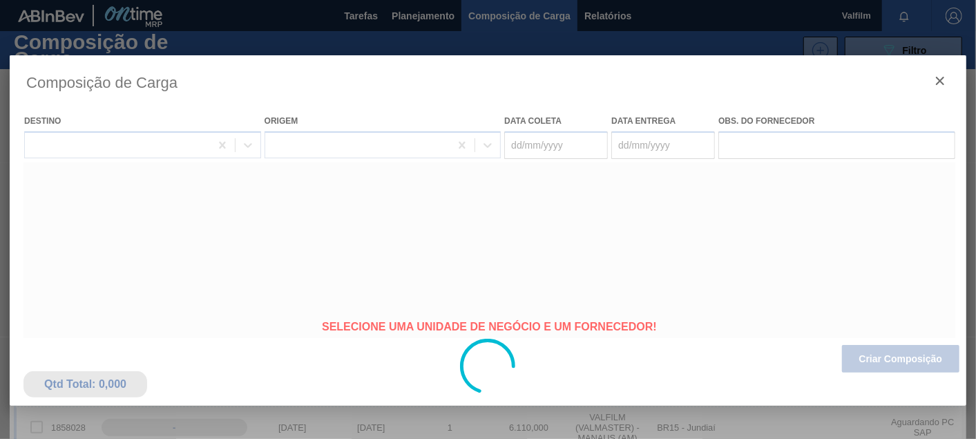
type coleta "[DATE]"
type Entrega "[DATE]"
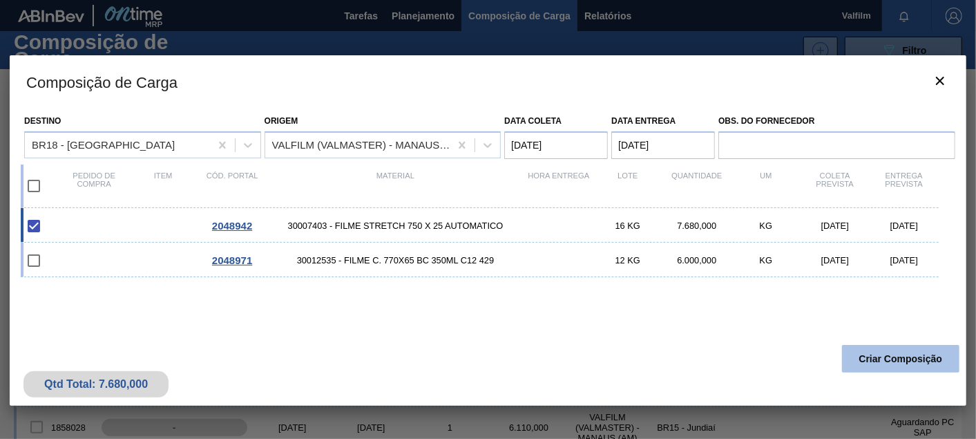
click at [882, 361] on button "Criar Composição" at bounding box center [900, 359] width 117 height 28
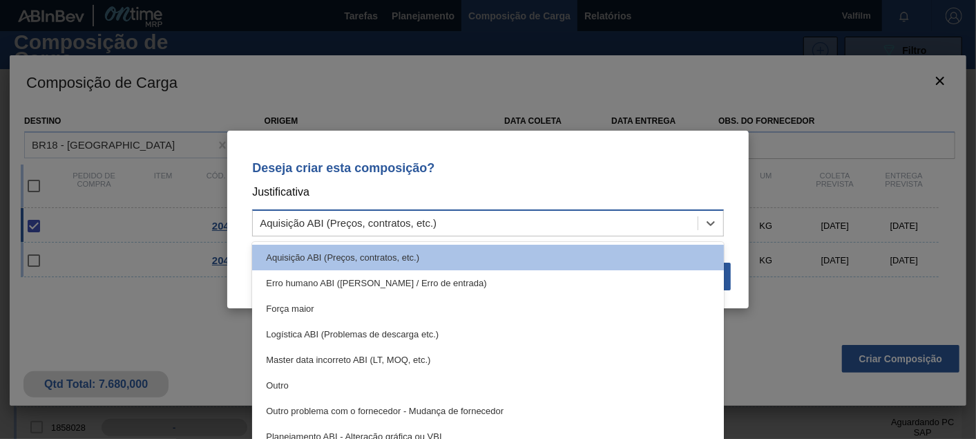
drag, startPoint x: 559, startPoint y: 217, endPoint x: 495, endPoint y: 238, distance: 66.9
click at [556, 217] on div "Aquisição ABI (Preços, contratos, etc.)" at bounding box center [475, 224] width 445 height 20
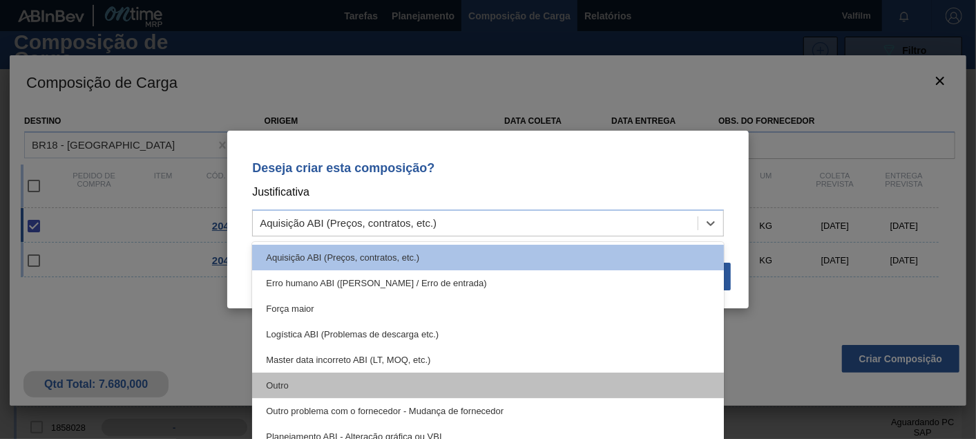
click at [307, 397] on div "Outro" at bounding box center [488, 385] width 472 height 26
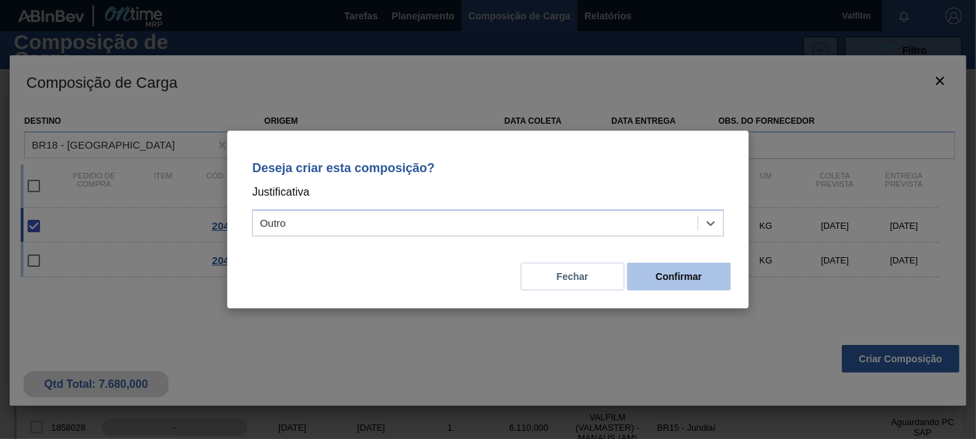
click at [679, 284] on button "Confirmar" at bounding box center [679, 277] width 104 height 28
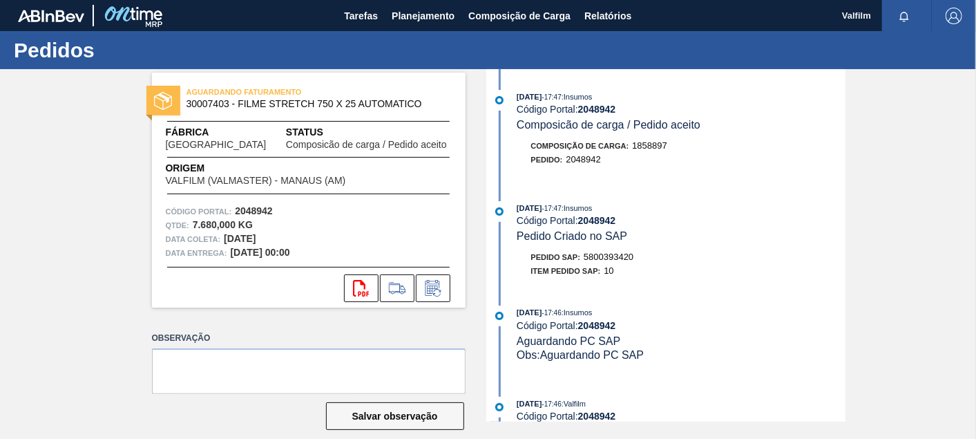
click at [622, 260] on span "5800393420" at bounding box center [609, 257] width 50 height 10
copy span "5800393420"
